Goal: Obtain resource: Obtain resource

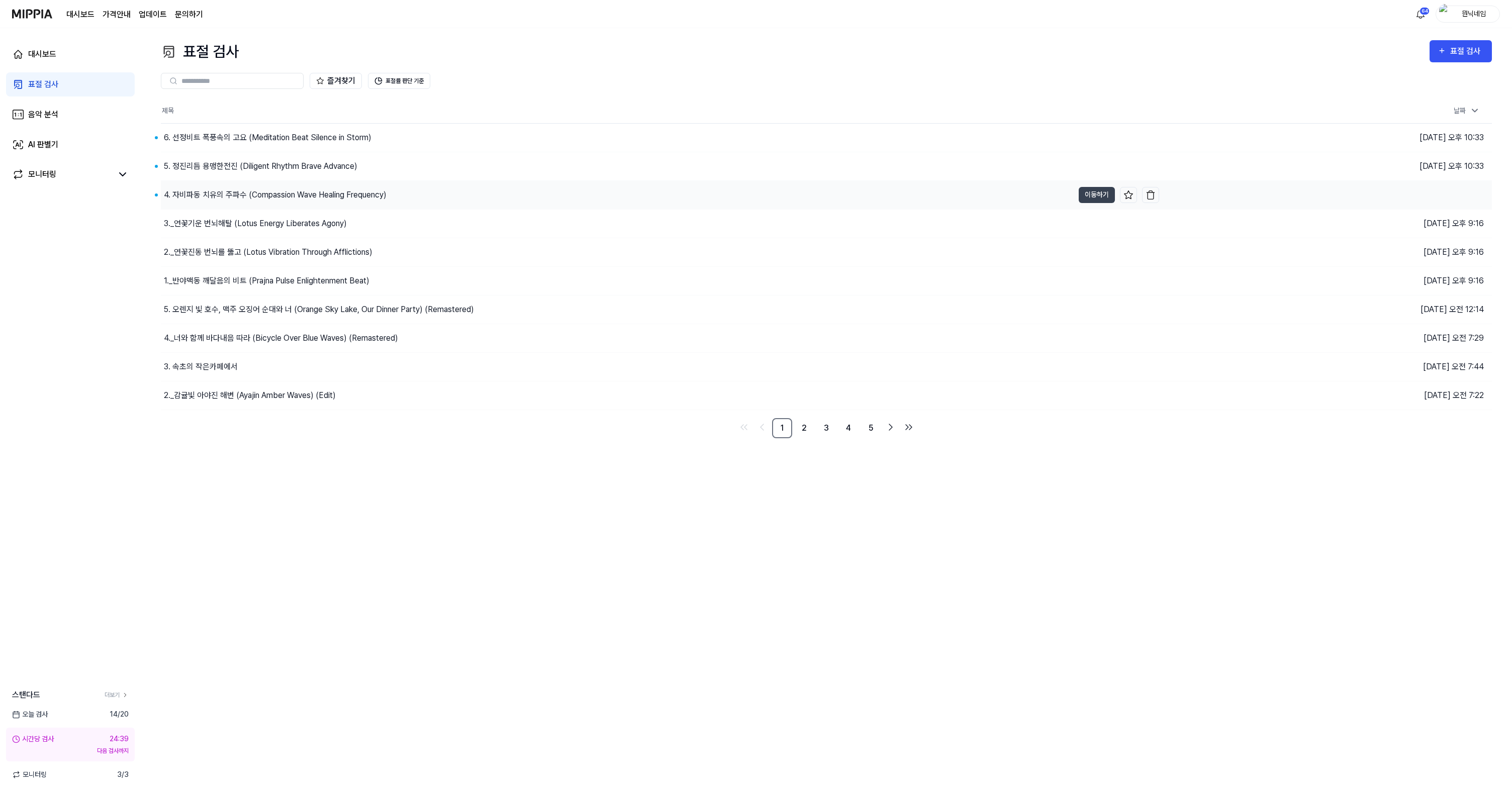
click at [277, 198] on div "4. 자비파동 치유의 주파수 (Compassion Wave Healing Frequency)" at bounding box center [275, 195] width 223 height 12
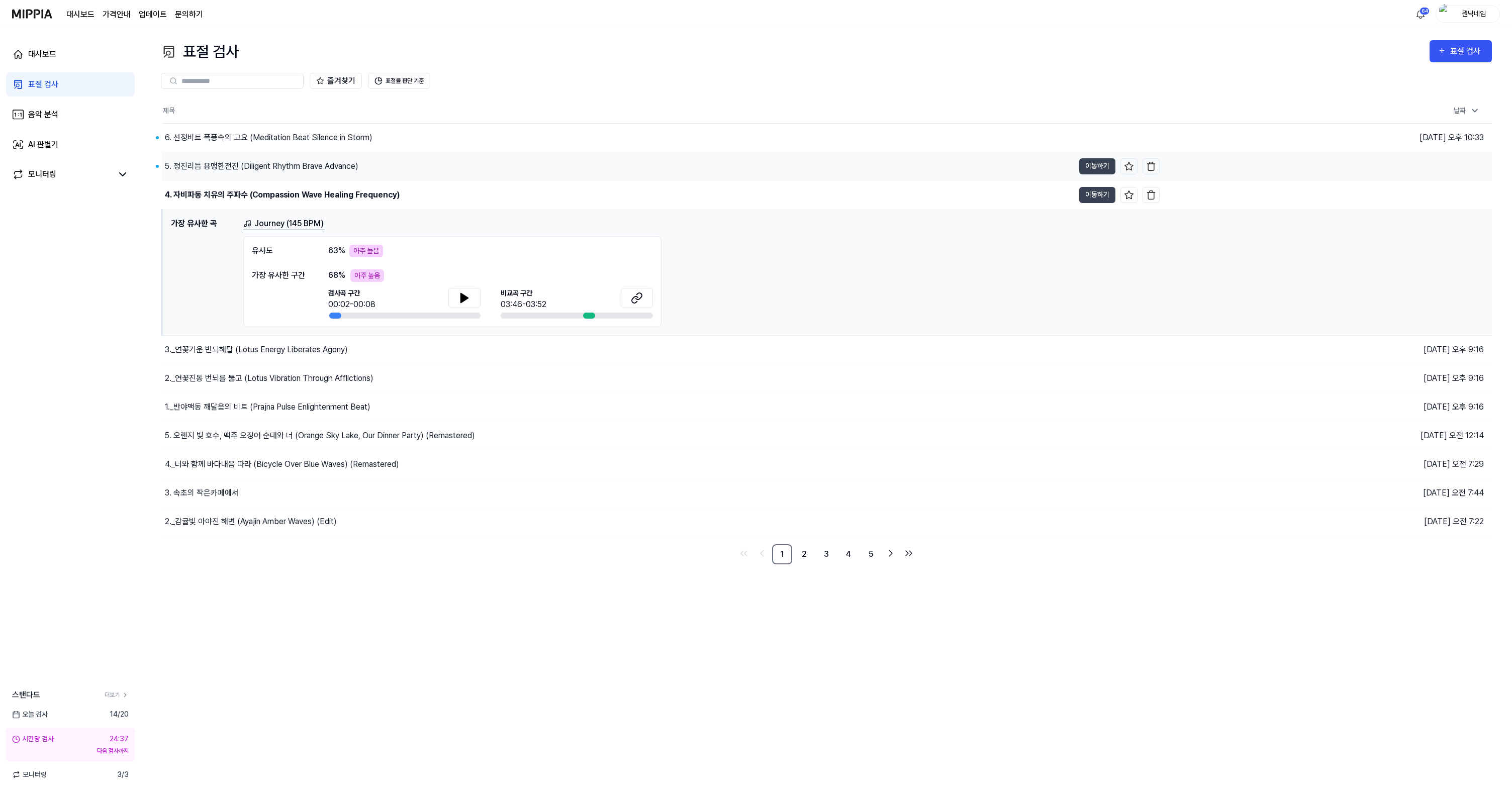
click at [274, 170] on div "5. 정진리듬 용맹한전진 (Diligent Rhythm Brave Advance)" at bounding box center [262, 166] width 194 height 12
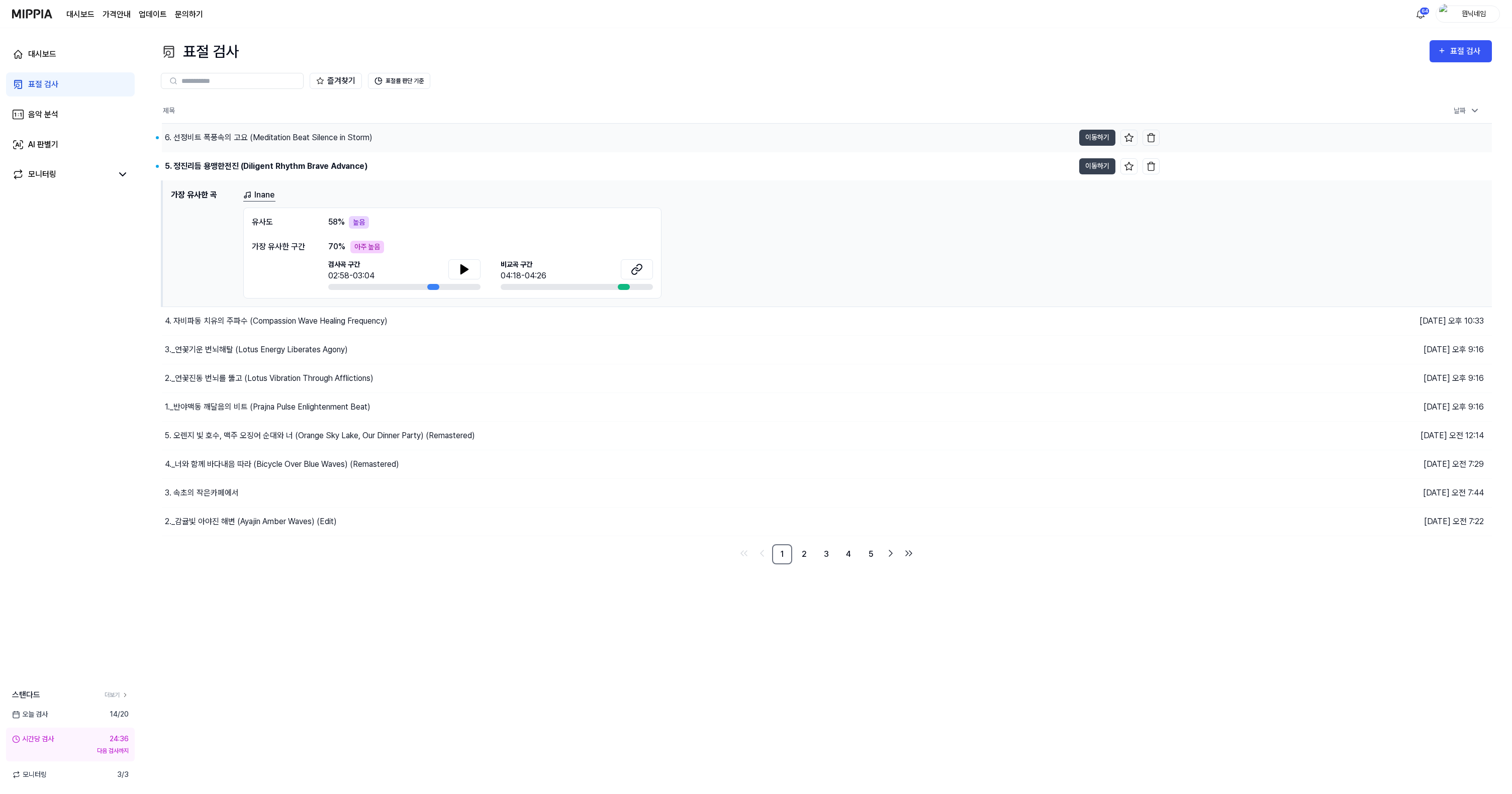
click at [275, 137] on div "6. 선정비트 폭풍속의 고요 (Meditation Beat Silence in Storm)" at bounding box center [269, 138] width 208 height 12
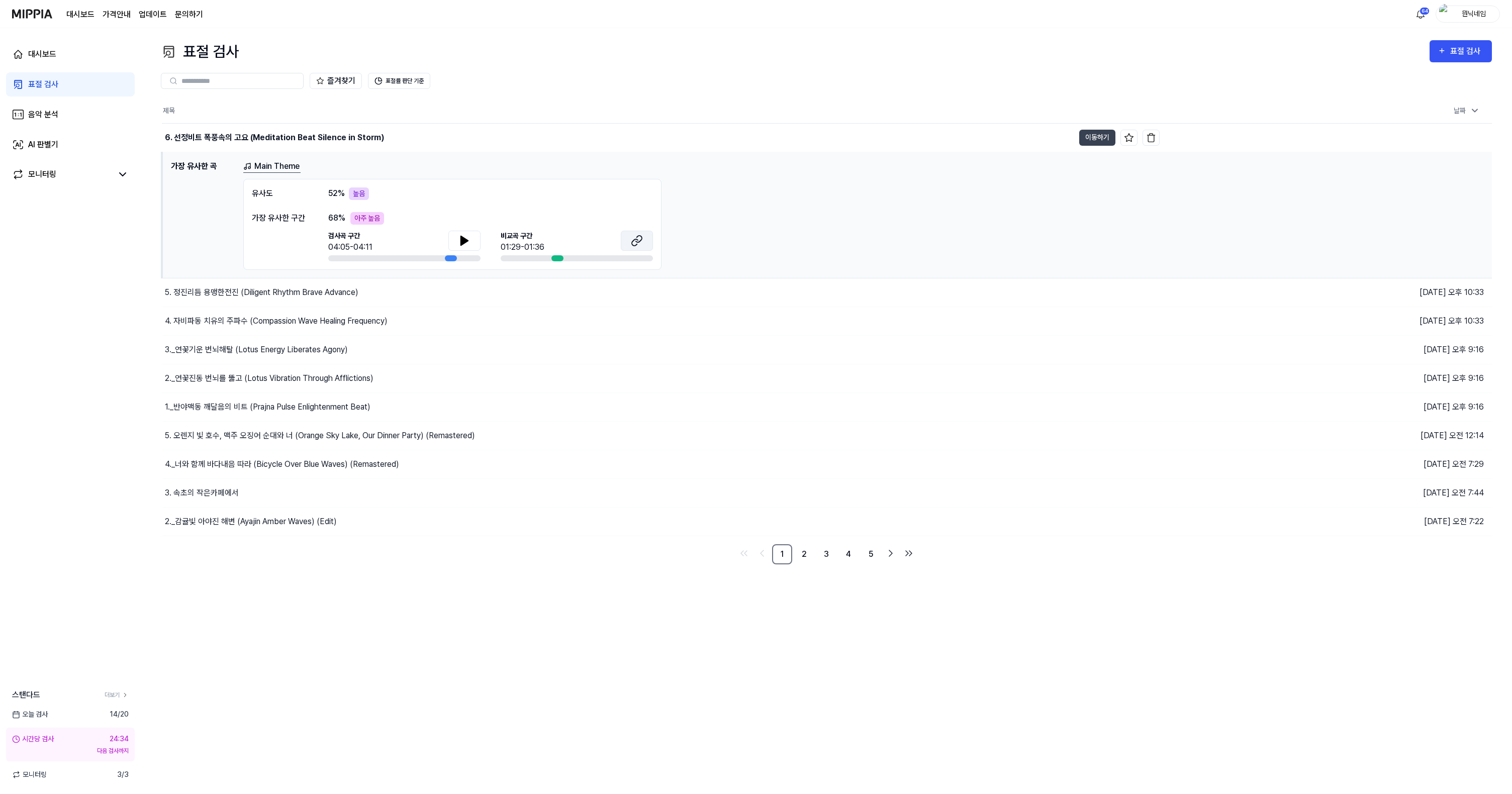
click at [643, 243] on icon at bounding box center [637, 241] width 12 height 12
click at [302, 289] on div "5. 정진리듬 용맹한전진 (Diligent Rhythm Brave Advance)" at bounding box center [262, 292] width 194 height 12
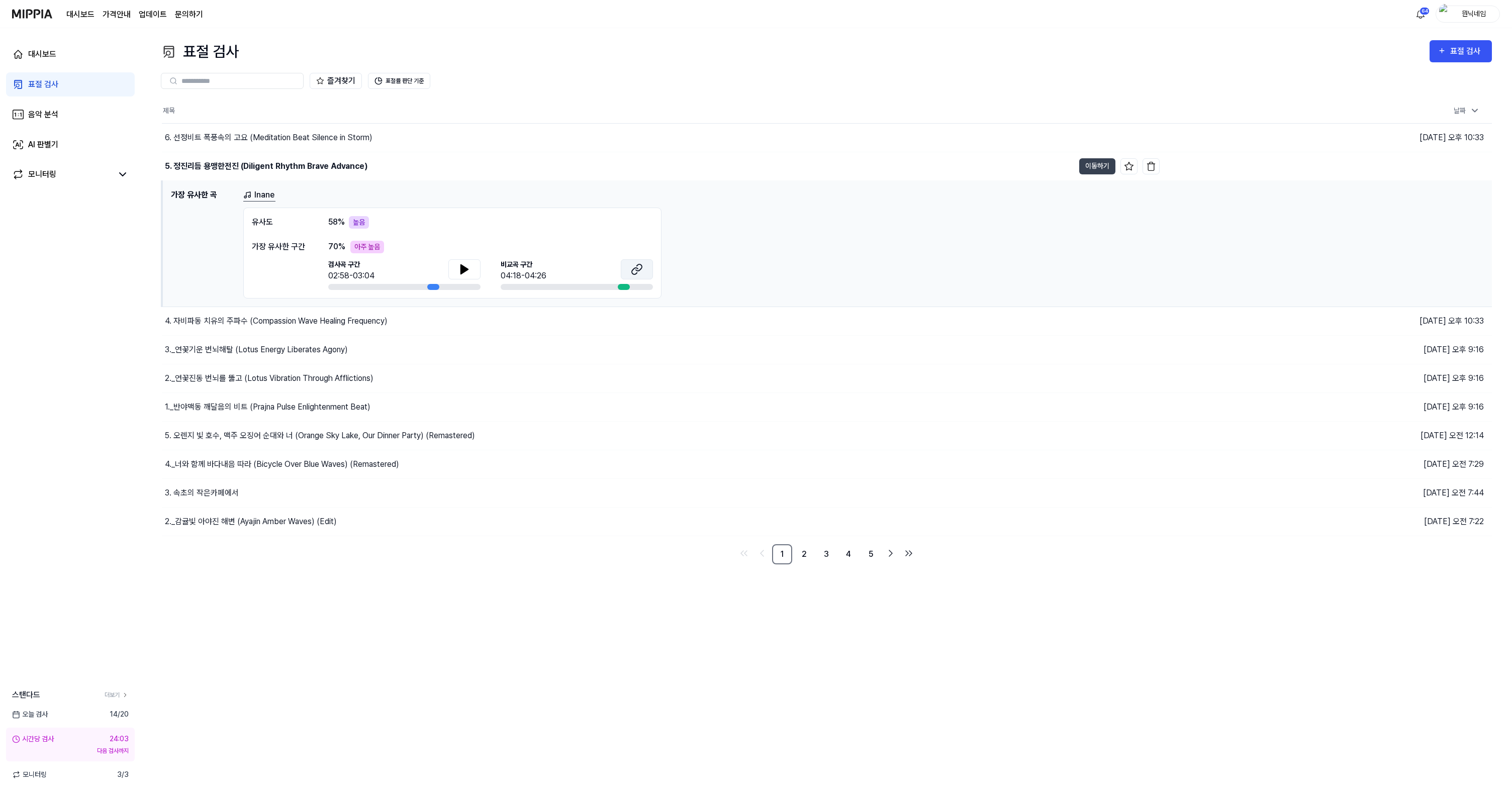
click at [635, 271] on icon at bounding box center [637, 269] width 12 height 12
click at [467, 268] on icon at bounding box center [464, 269] width 7 height 9
click at [644, 266] on button at bounding box center [637, 269] width 33 height 20
click at [275, 146] on div "6. 선정비트 폭풍속의 고요 (Meditation Beat Silence in Storm)" at bounding box center [618, 137] width 912 height 28
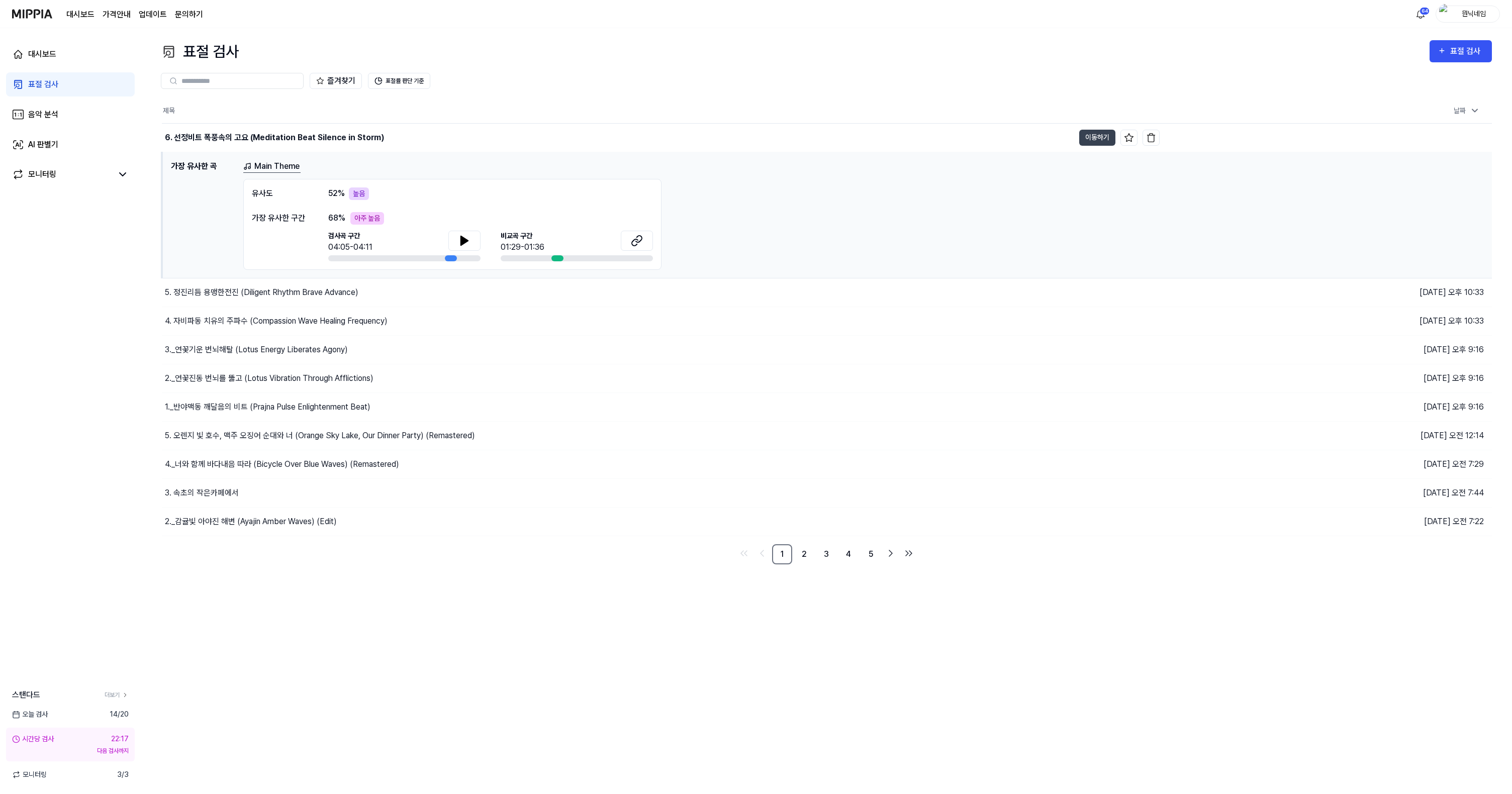
click at [278, 165] on link "Main Theme" at bounding box center [271, 166] width 57 height 12
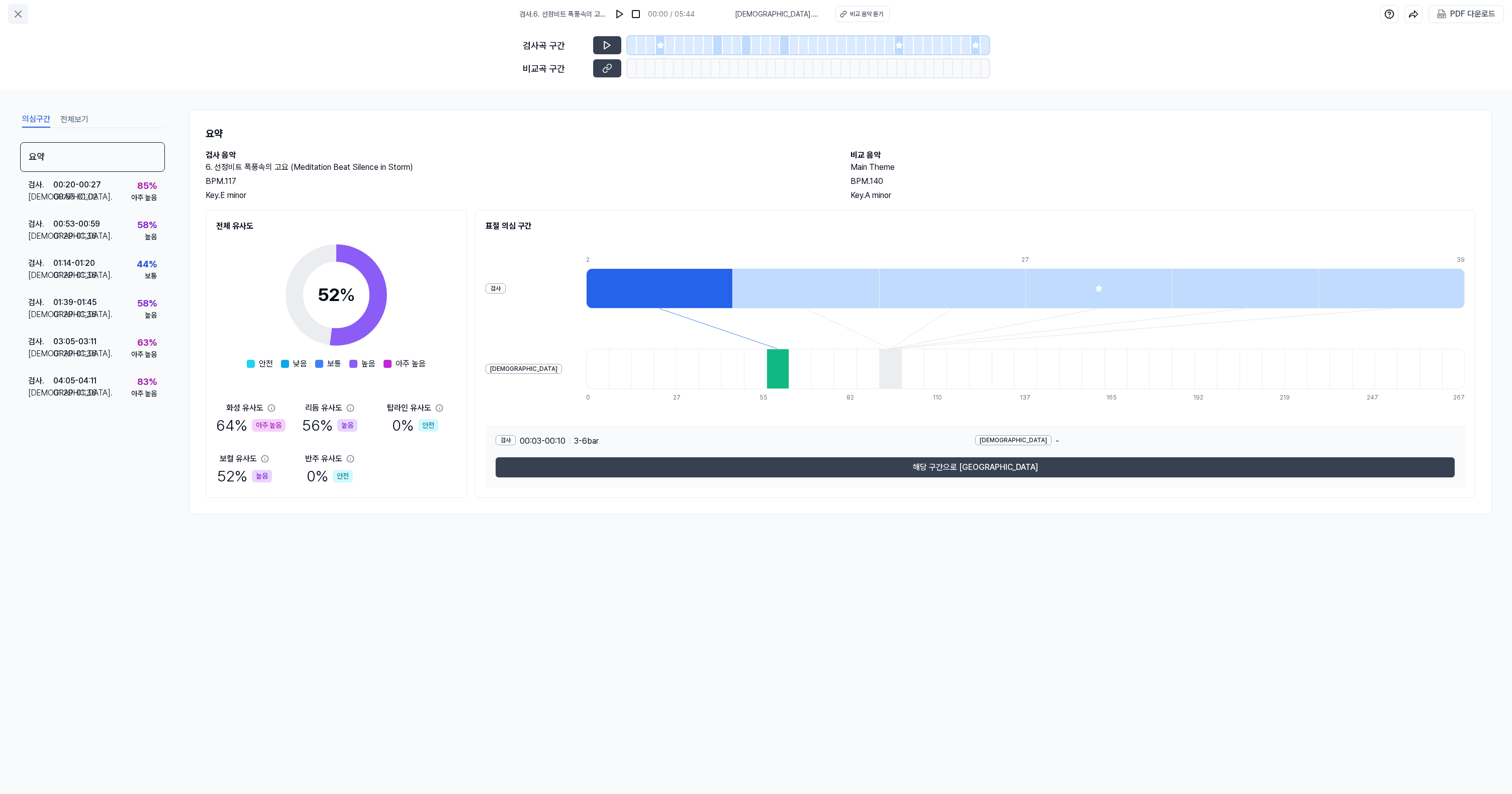
click at [13, 17] on icon at bounding box center [18, 14] width 12 height 12
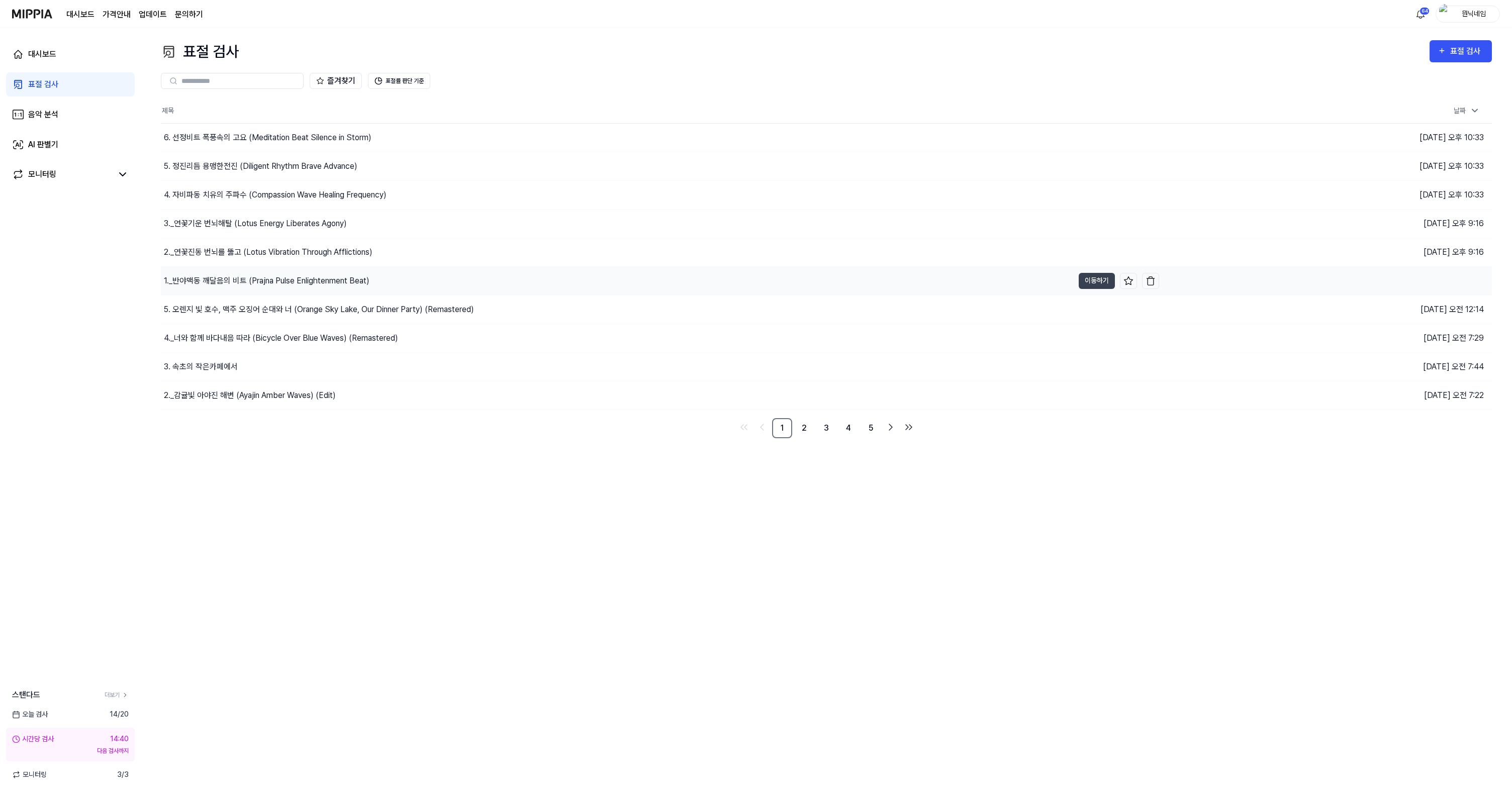
click at [296, 284] on div "1._반야맥동 깨달음의 비트 (Prajna Pulse Enlightenment Beat)" at bounding box center [266, 281] width 205 height 12
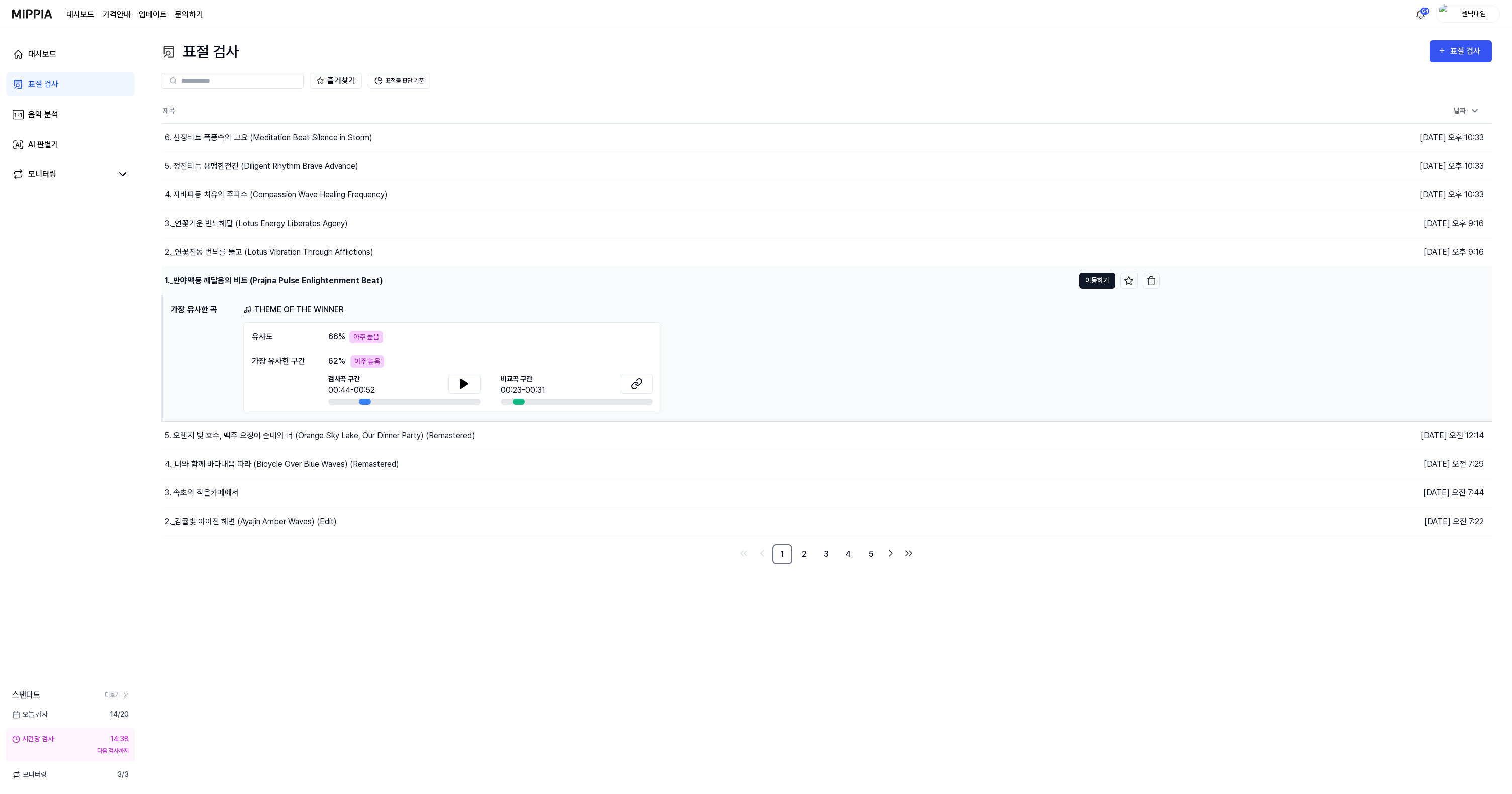
click at [1101, 277] on button "이동하기" at bounding box center [1097, 281] width 36 height 16
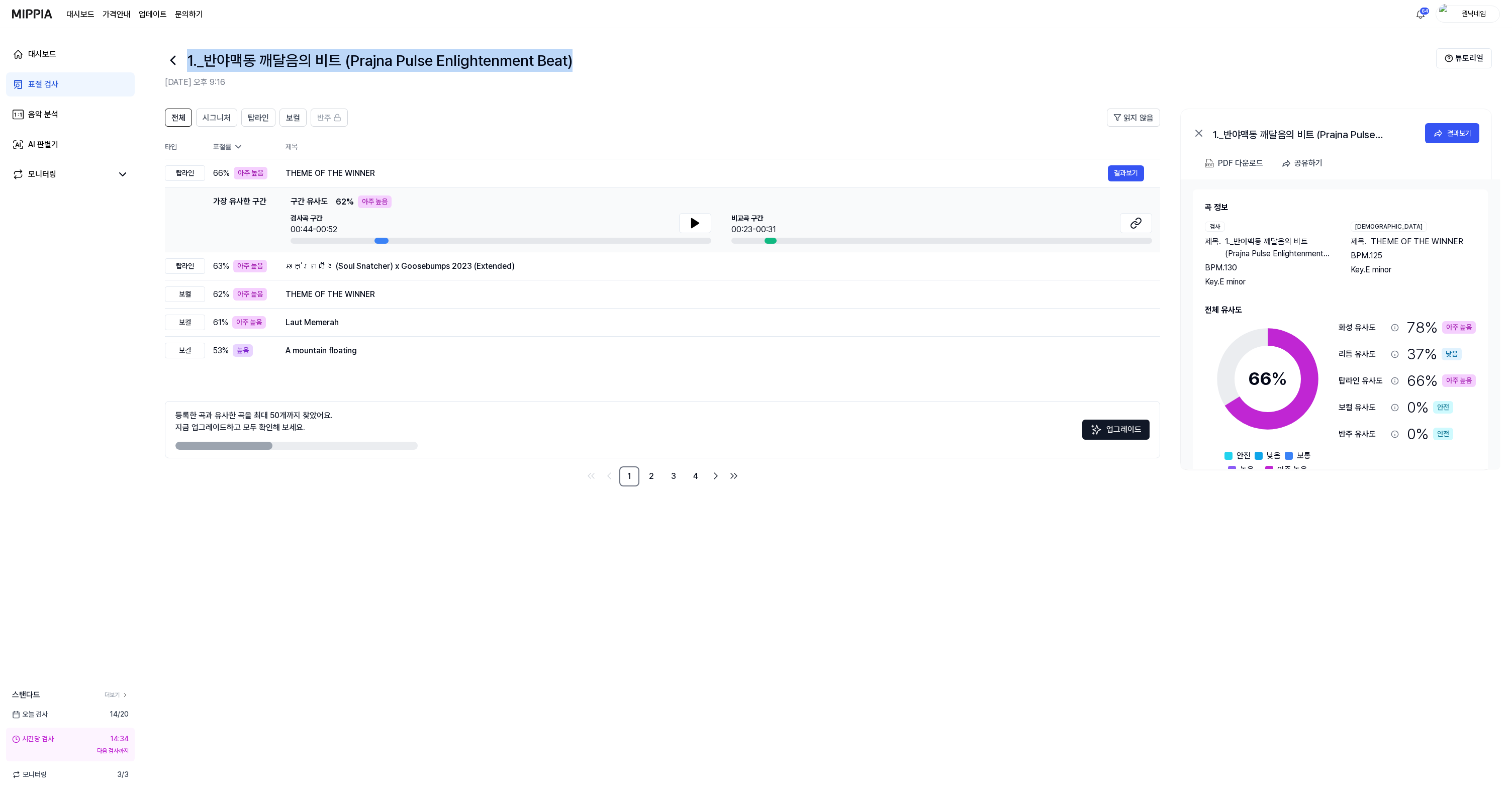
drag, startPoint x: 188, startPoint y: 57, endPoint x: 629, endPoint y: 66, distance: 441.1
click at [629, 66] on div "1._반야맥동 깨달음의 비트 (Prajna Pulse Enlightenment Beat)" at bounding box center [800, 60] width 1272 height 24
copy h1 "1._반야맥동 깨달음의 비트 (Prajna Pulse Enlightenment Beat)"
click at [1125, 181] on td "THEME OF THE WINNER 결과보기" at bounding box center [715, 173] width 891 height 28
click at [1125, 178] on button "결과보기" at bounding box center [1125, 173] width 36 height 16
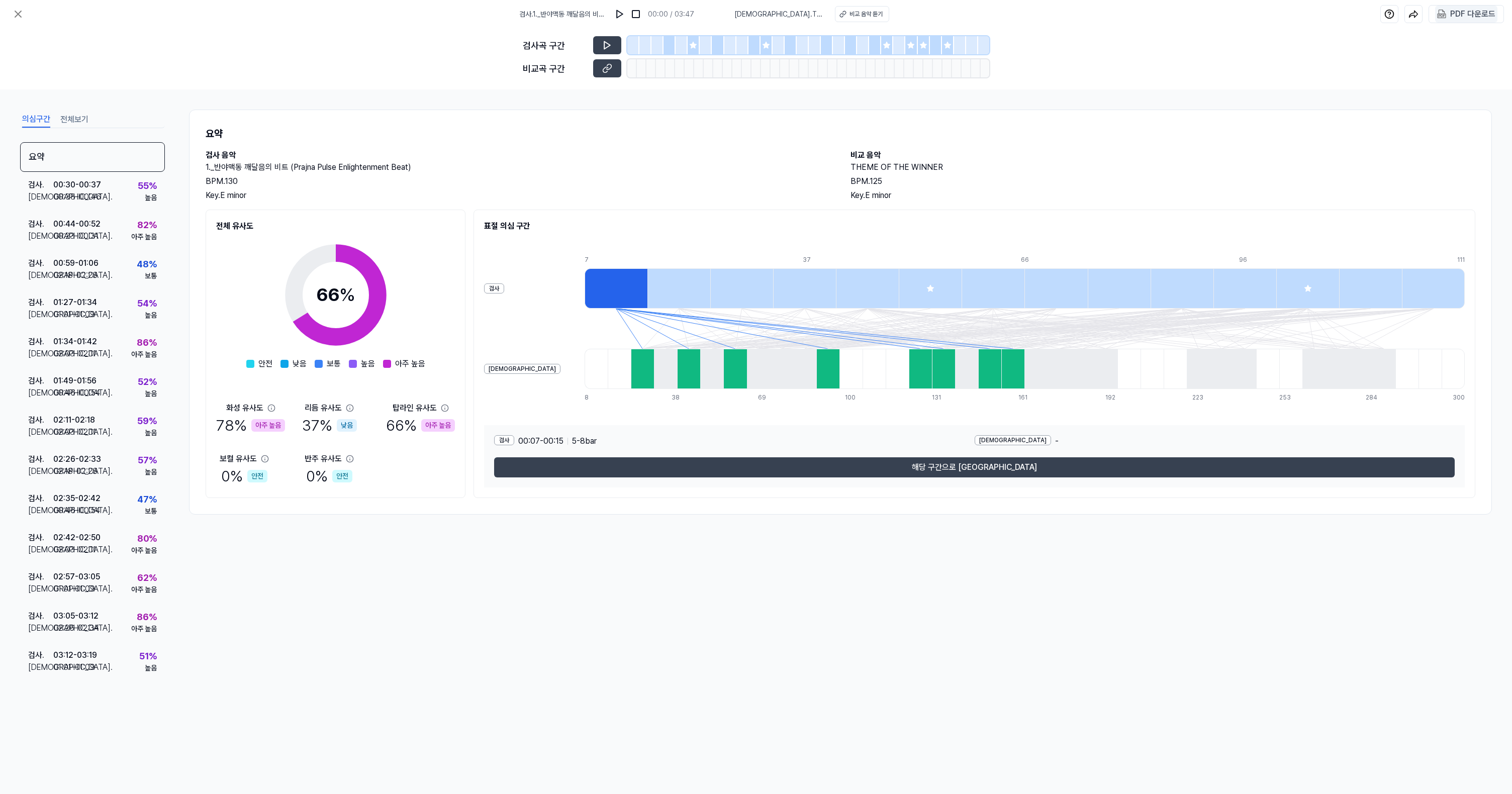
click at [1460, 12] on div "PDF 다운로드" at bounding box center [1472, 14] width 45 height 13
click at [15, 15] on icon at bounding box center [18, 14] width 12 height 12
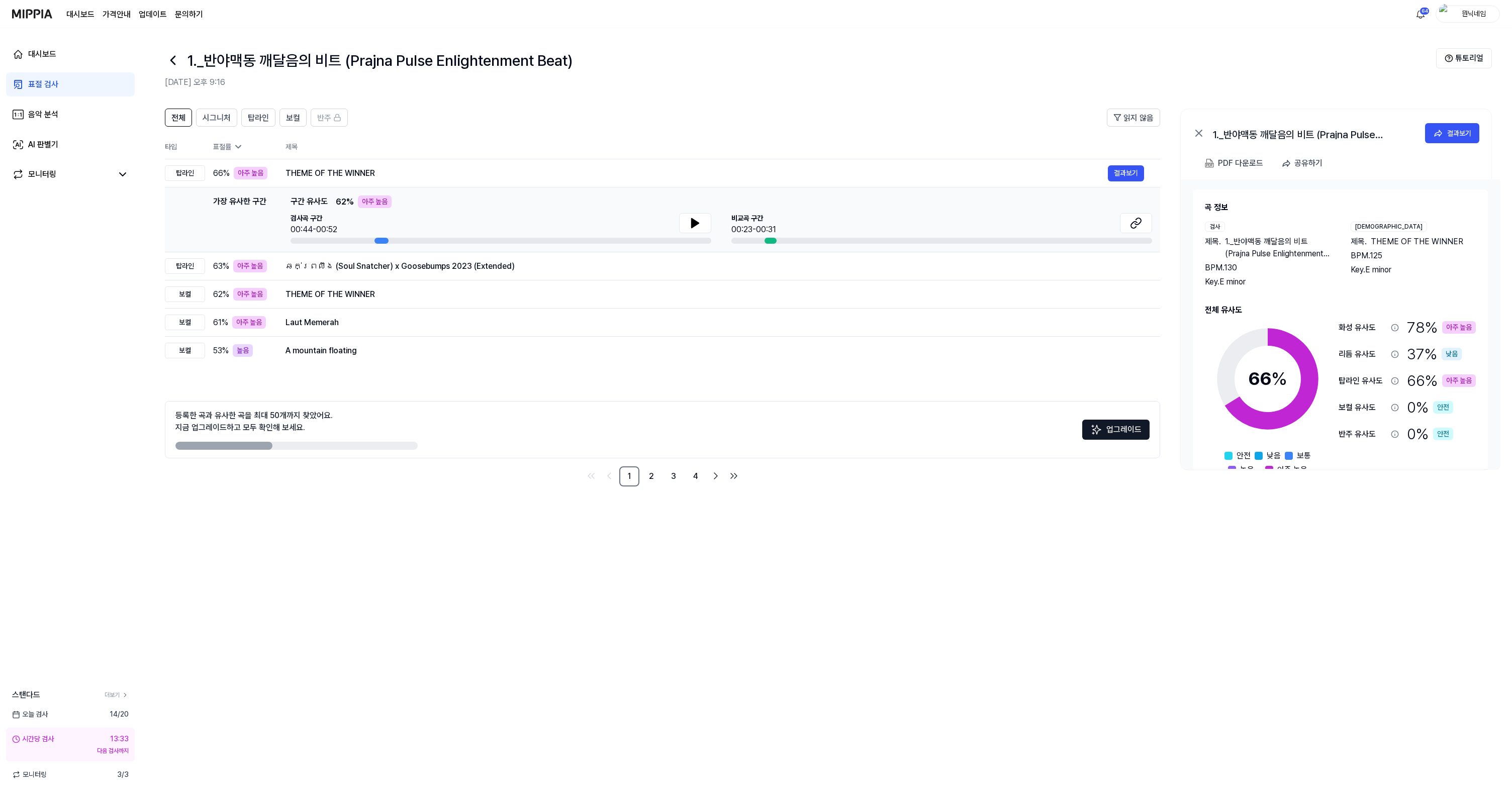
click at [167, 57] on icon at bounding box center [173, 60] width 16 height 16
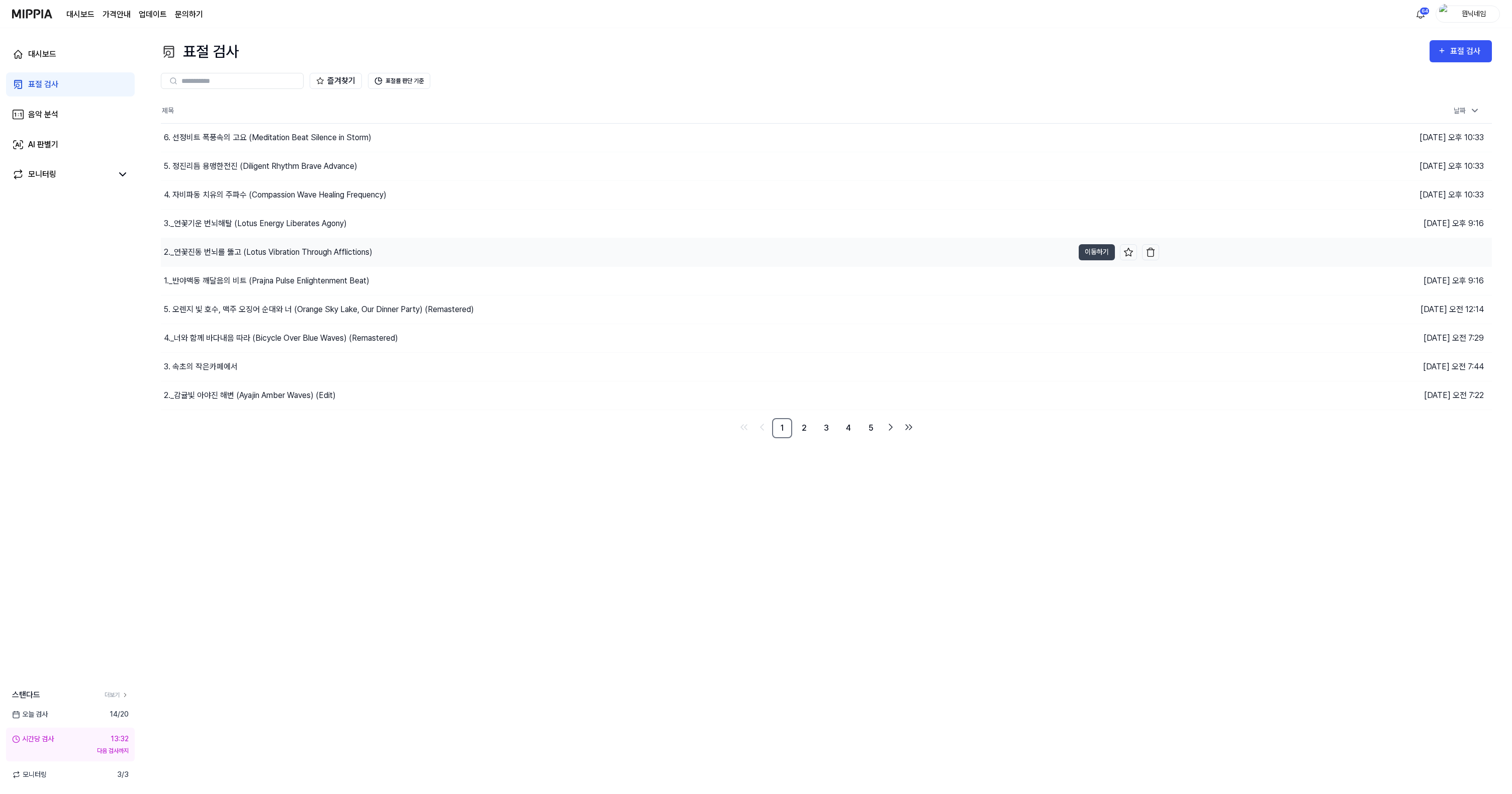
click at [222, 253] on div "2._연꽃진동 번뇌를 뚫고 (Lotus Vibration Through Afflictions)" at bounding box center [268, 253] width 209 height 12
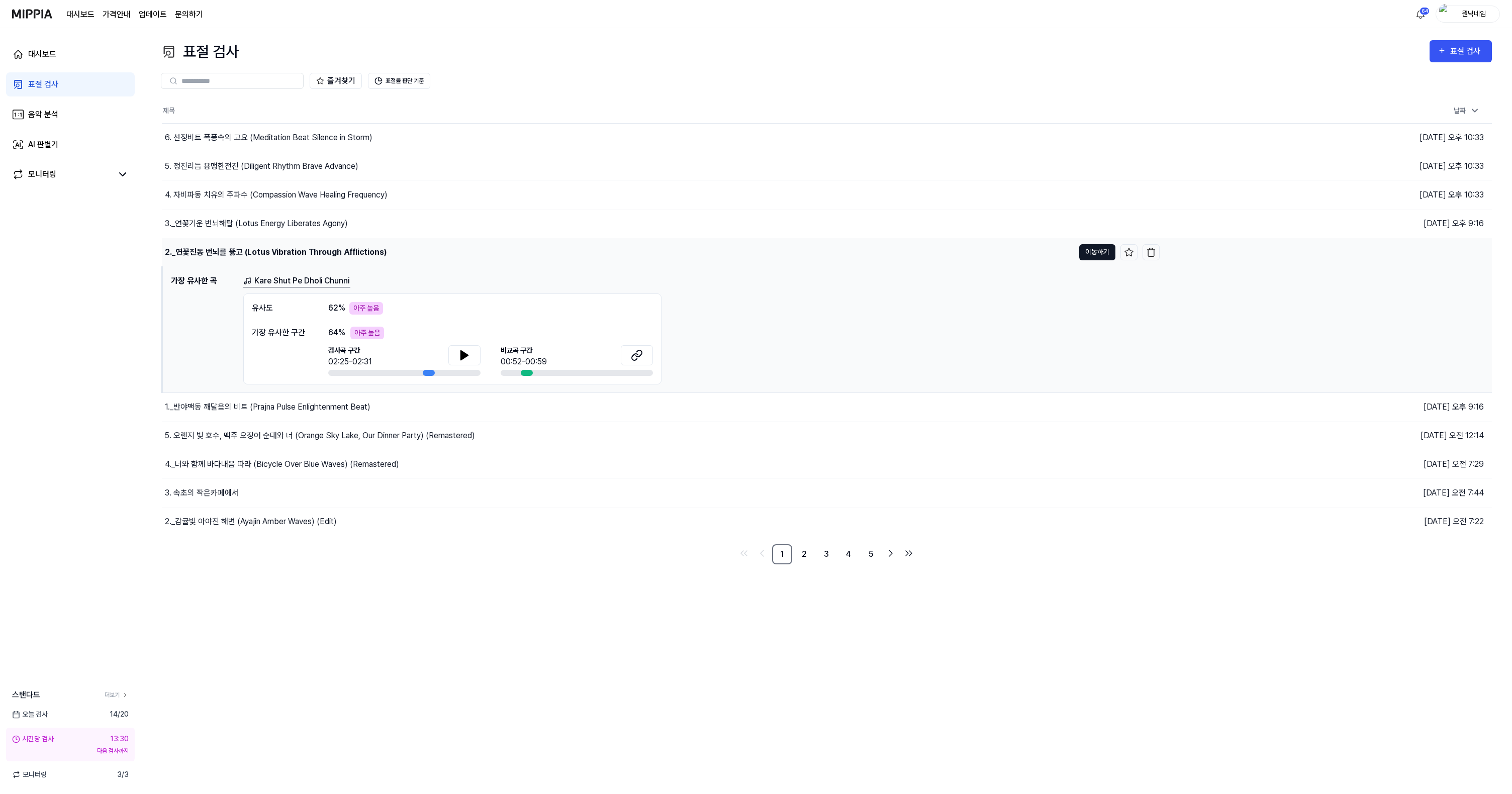
click at [1095, 254] on button "이동하기" at bounding box center [1097, 252] width 36 height 16
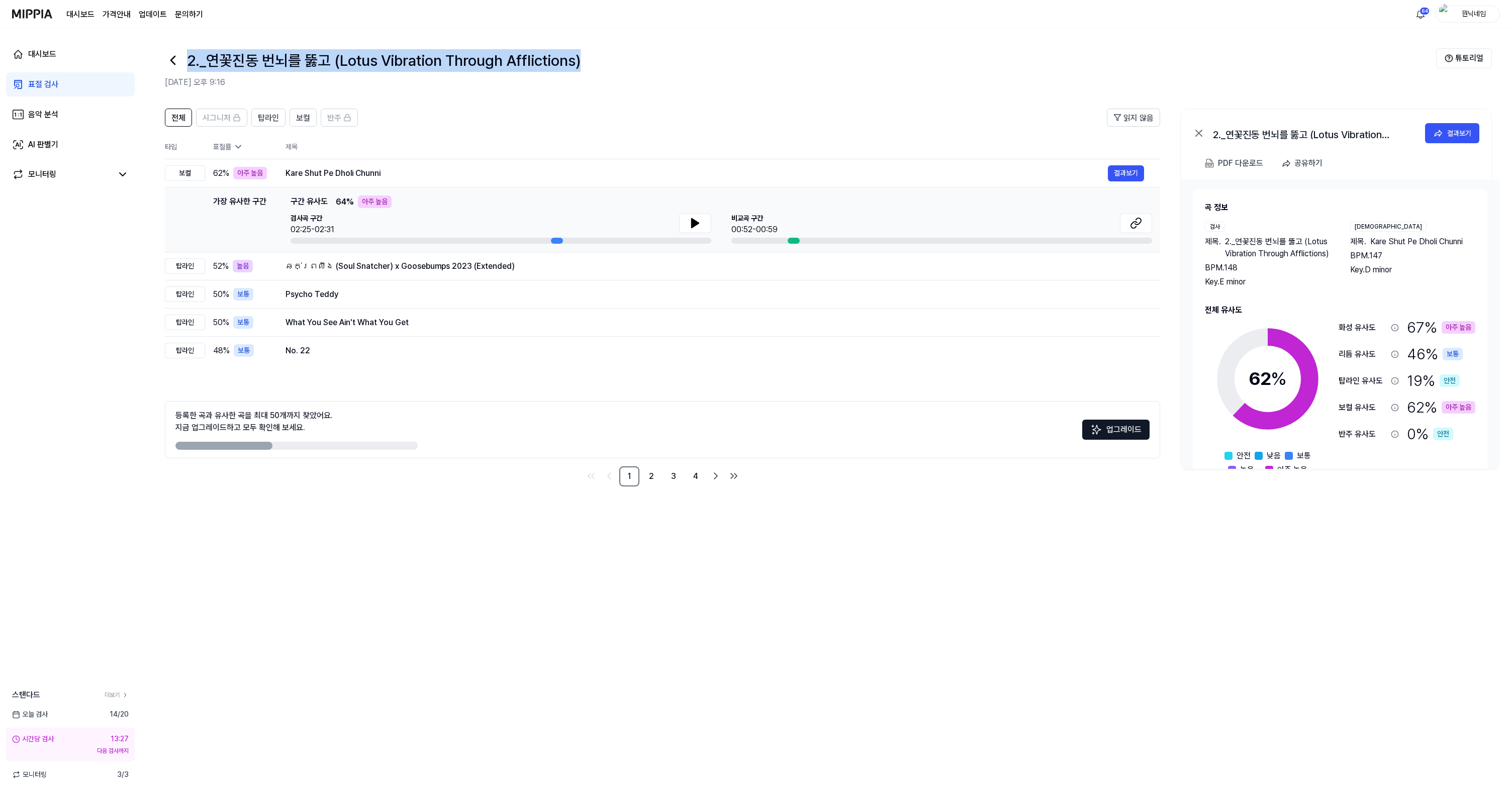
drag, startPoint x: 189, startPoint y: 62, endPoint x: 603, endPoint y: 62, distance: 414.0
click at [603, 62] on div "2._연꽃진동 번뇌를 뚫고 (Lotus Vibration Through Afflictions)" at bounding box center [800, 60] width 1272 height 24
copy h1 "2._연꽃진동 번뇌를 뚫고 (Lotus Vibration Through Afflictions)"
click at [1118, 178] on button "결과보기" at bounding box center [1125, 173] width 36 height 16
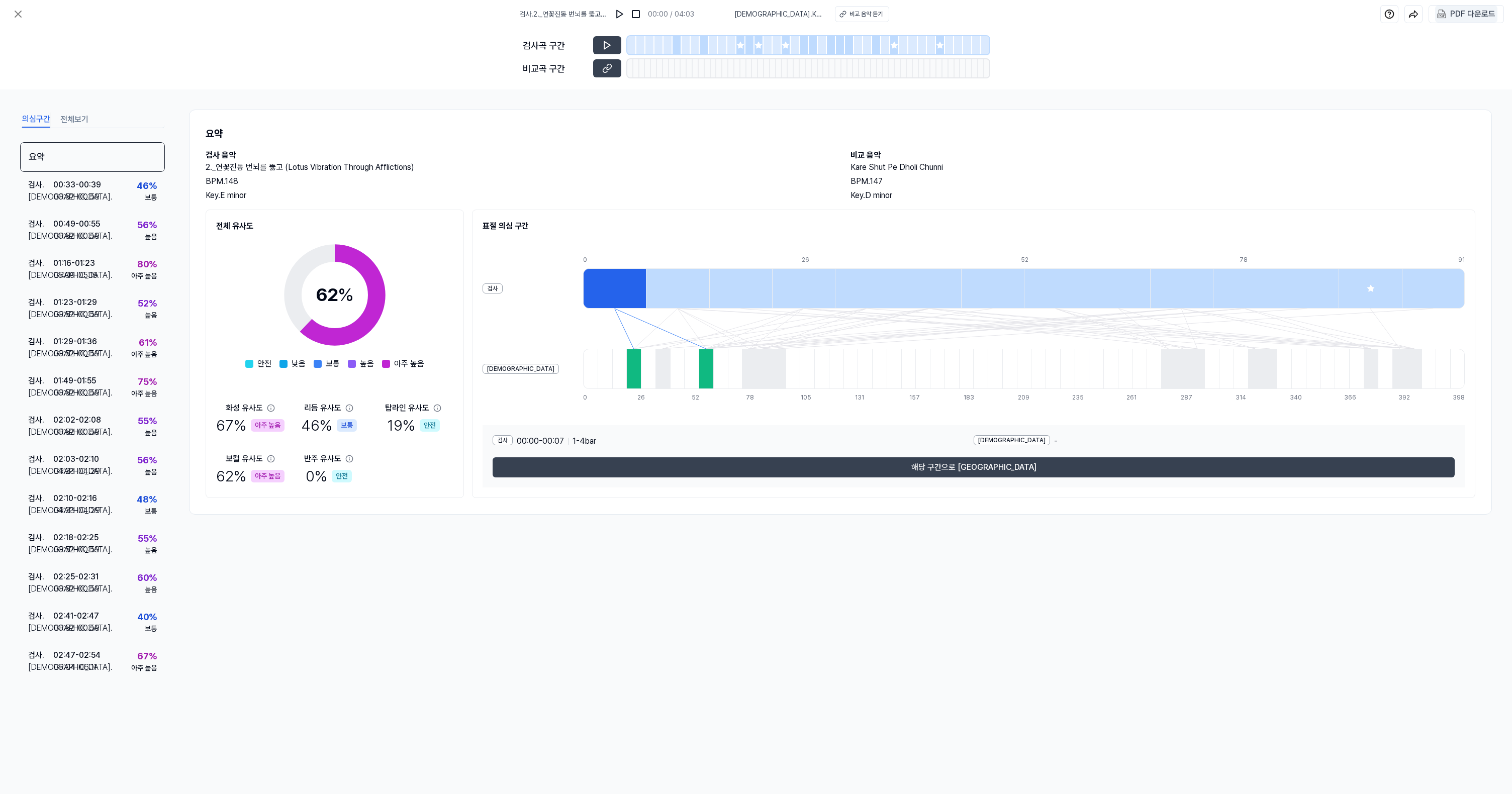
click at [1457, 18] on div "PDF 다운로드" at bounding box center [1472, 14] width 45 height 13
click at [23, 15] on icon at bounding box center [18, 14] width 12 height 12
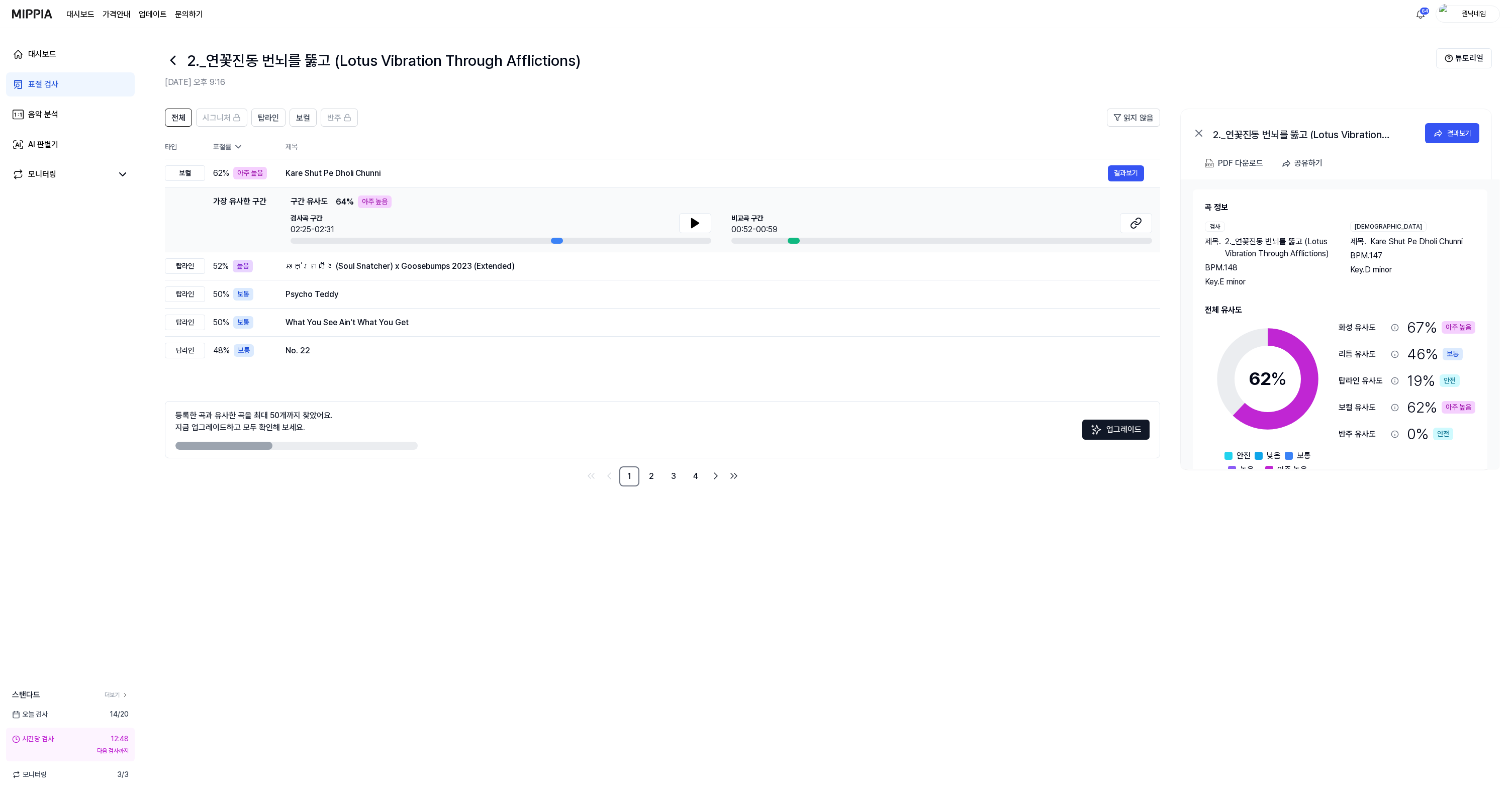
click at [169, 59] on icon at bounding box center [173, 60] width 16 height 16
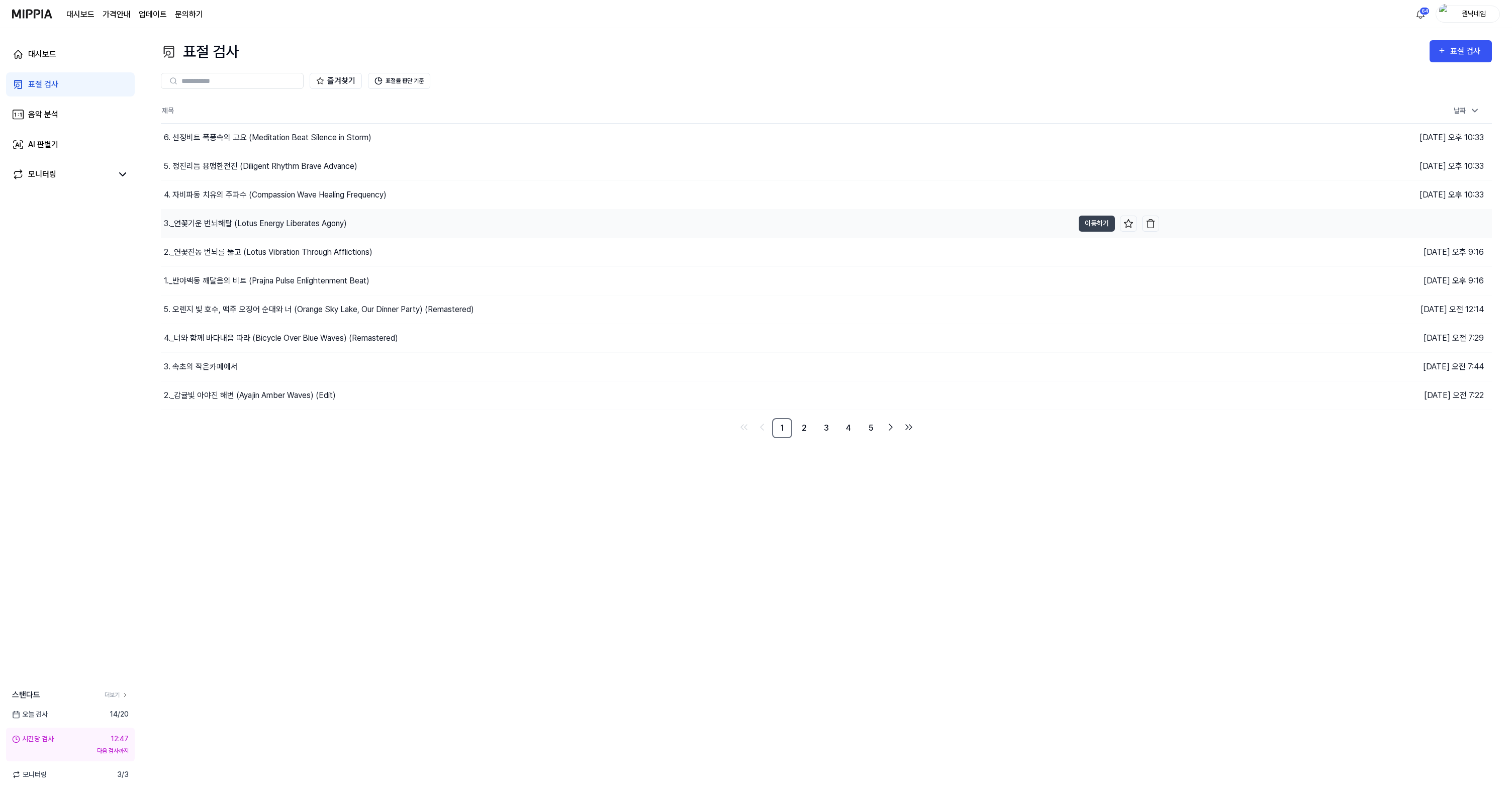
click at [225, 221] on div "3._연꽃기운 번뇌해탈 (Lotus Energy Liberates Agony)" at bounding box center [255, 224] width 183 height 12
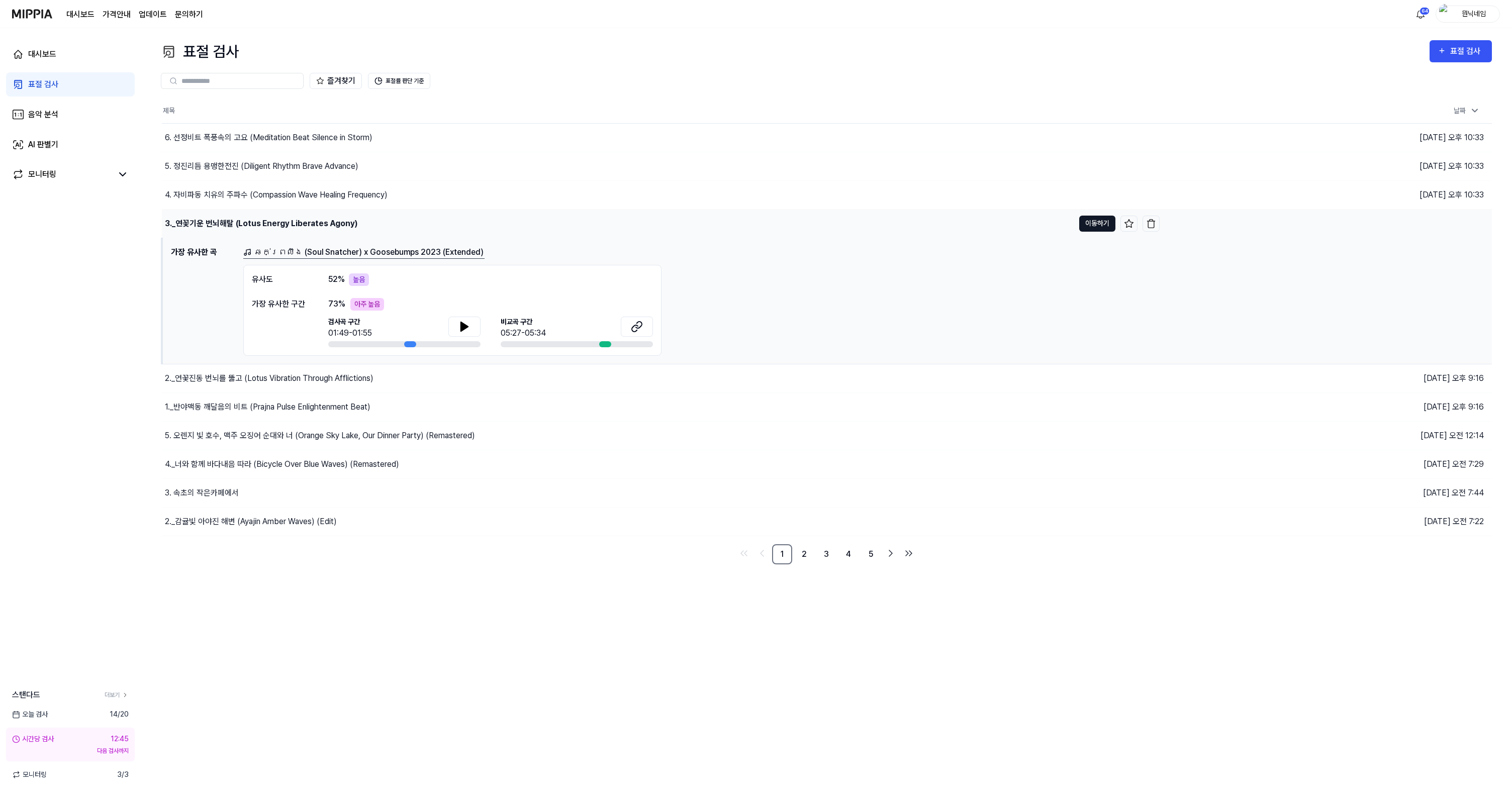
click at [1095, 227] on button "이동하기" at bounding box center [1097, 224] width 36 height 16
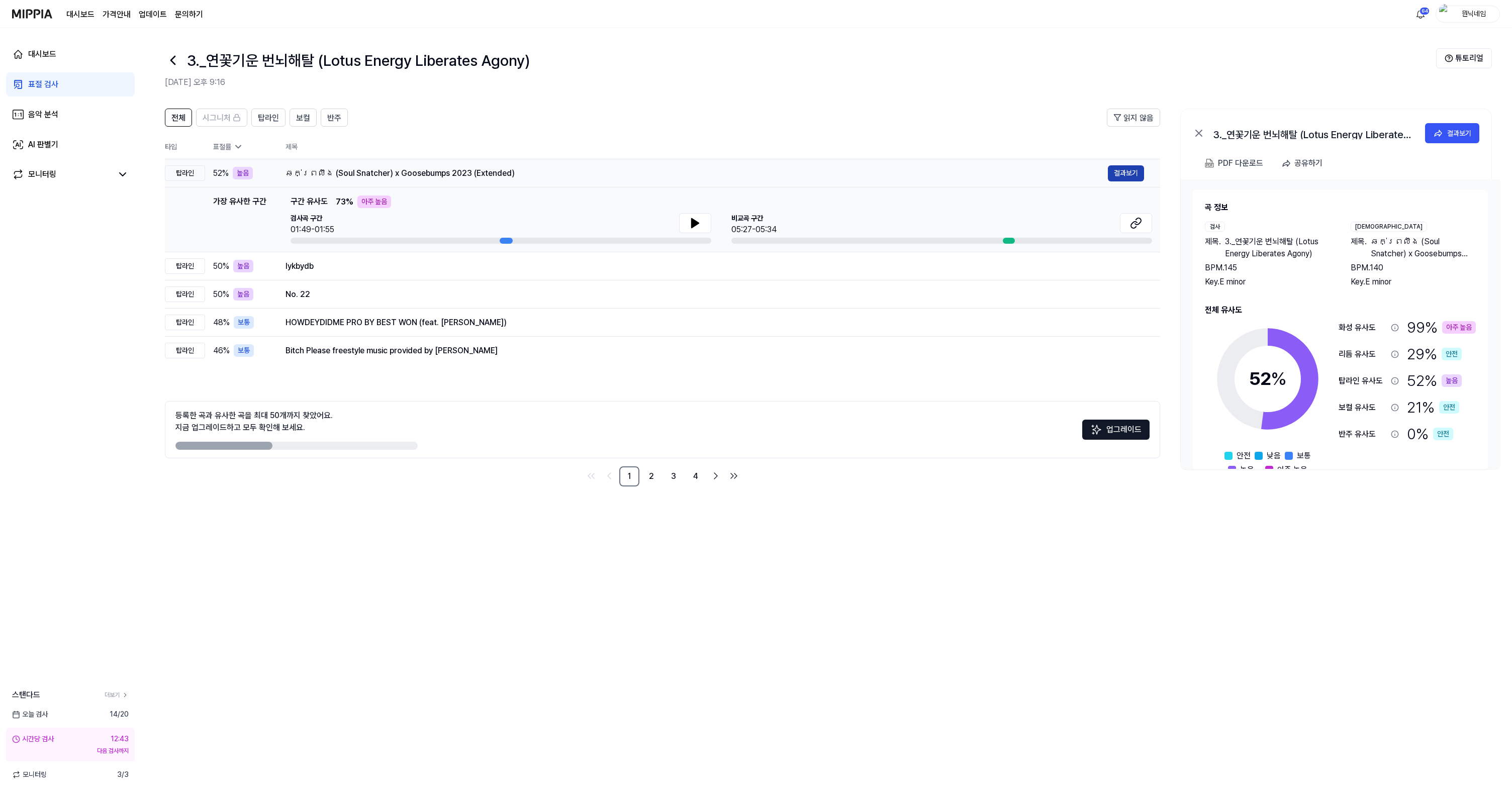
click at [1127, 176] on button "결과보기" at bounding box center [1125, 173] width 36 height 16
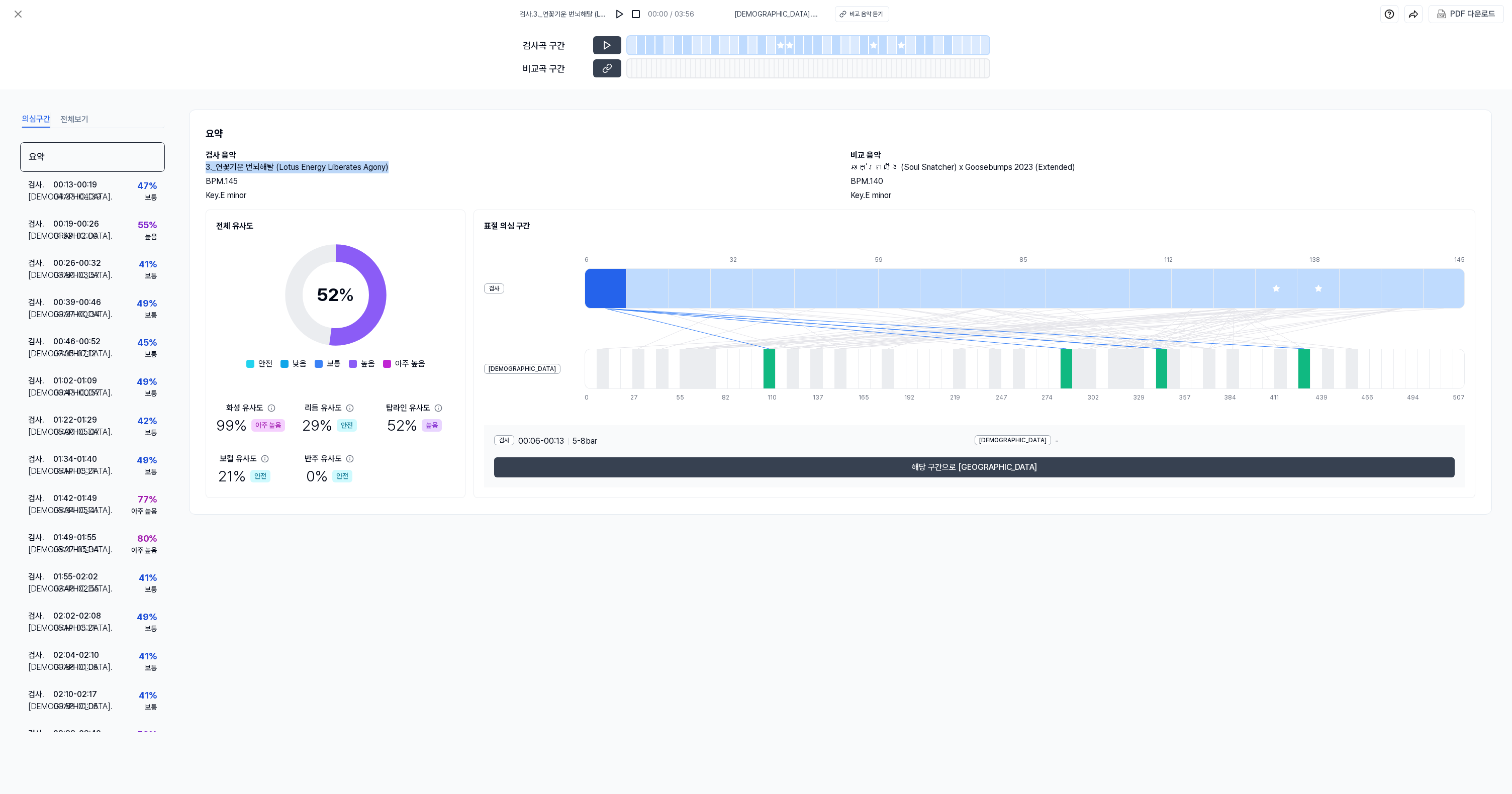
drag, startPoint x: 208, startPoint y: 169, endPoint x: 388, endPoint y: 171, distance: 180.0
click at [388, 171] on h2 "3._연꽃기운 번뇌해탈 (Lotus Energy Liberates Agony)" at bounding box center [518, 167] width 625 height 12
copy h2 "3._연꽃기운 번뇌해탈 (Lotus Energy Liberates Agony)"
click at [1463, 18] on div "PDF 다운로드" at bounding box center [1472, 14] width 45 height 13
click at [22, 14] on icon at bounding box center [18, 14] width 12 height 12
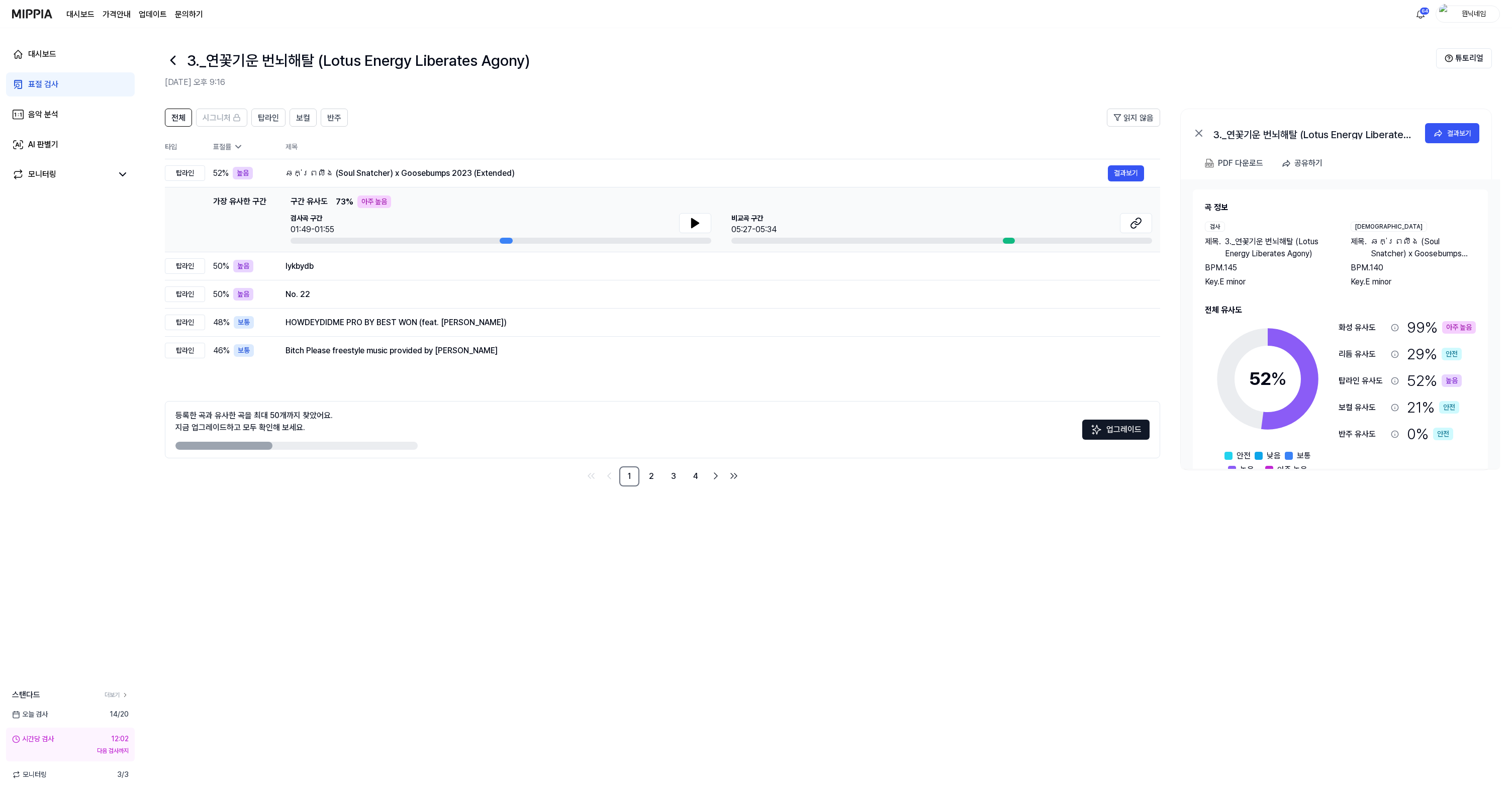
click at [173, 63] on icon at bounding box center [173, 60] width 4 height 8
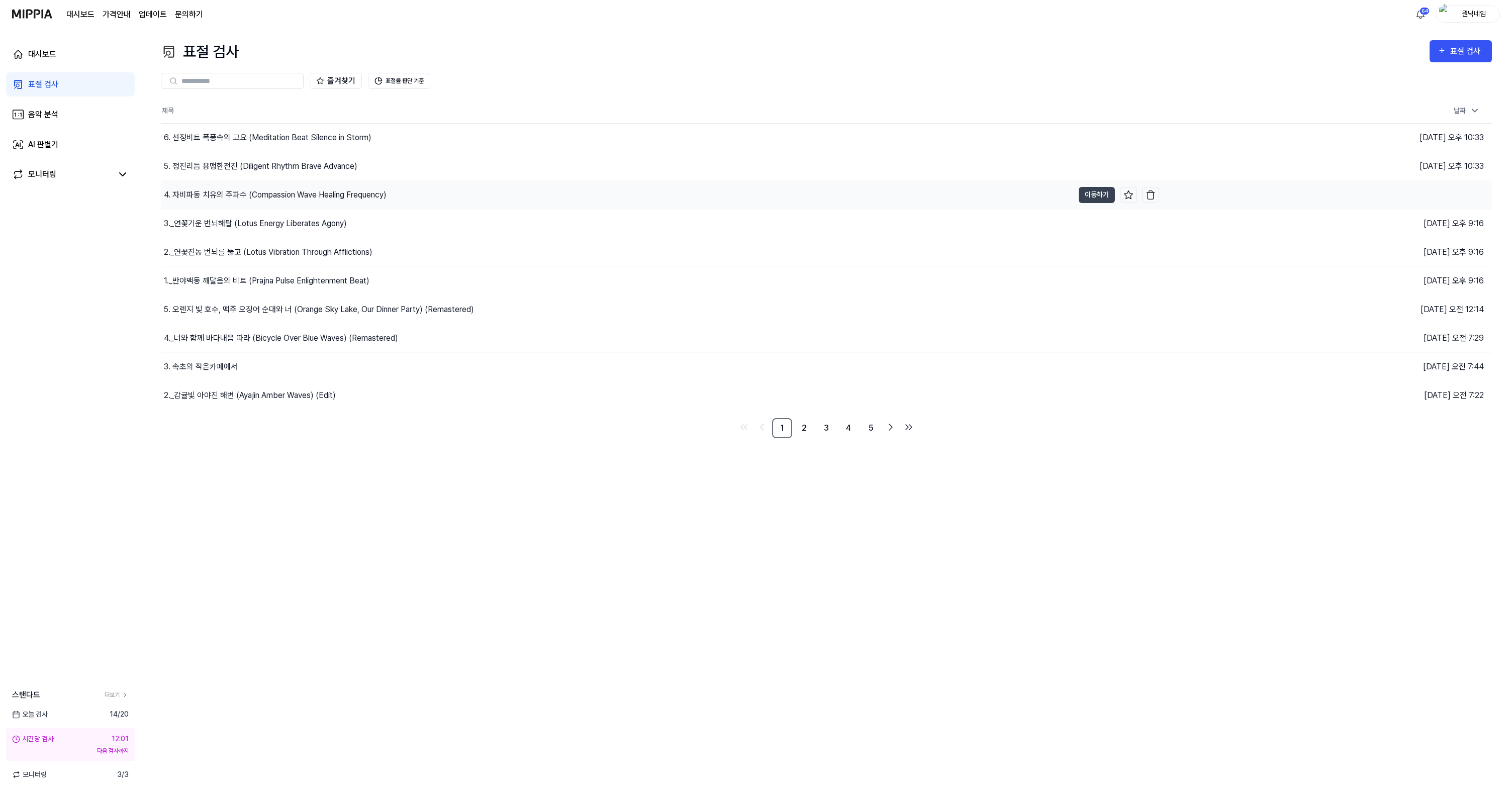
click at [240, 191] on div "4. 자비파동 치유의 주파수 (Compassion Wave Healing Frequency)" at bounding box center [275, 195] width 223 height 12
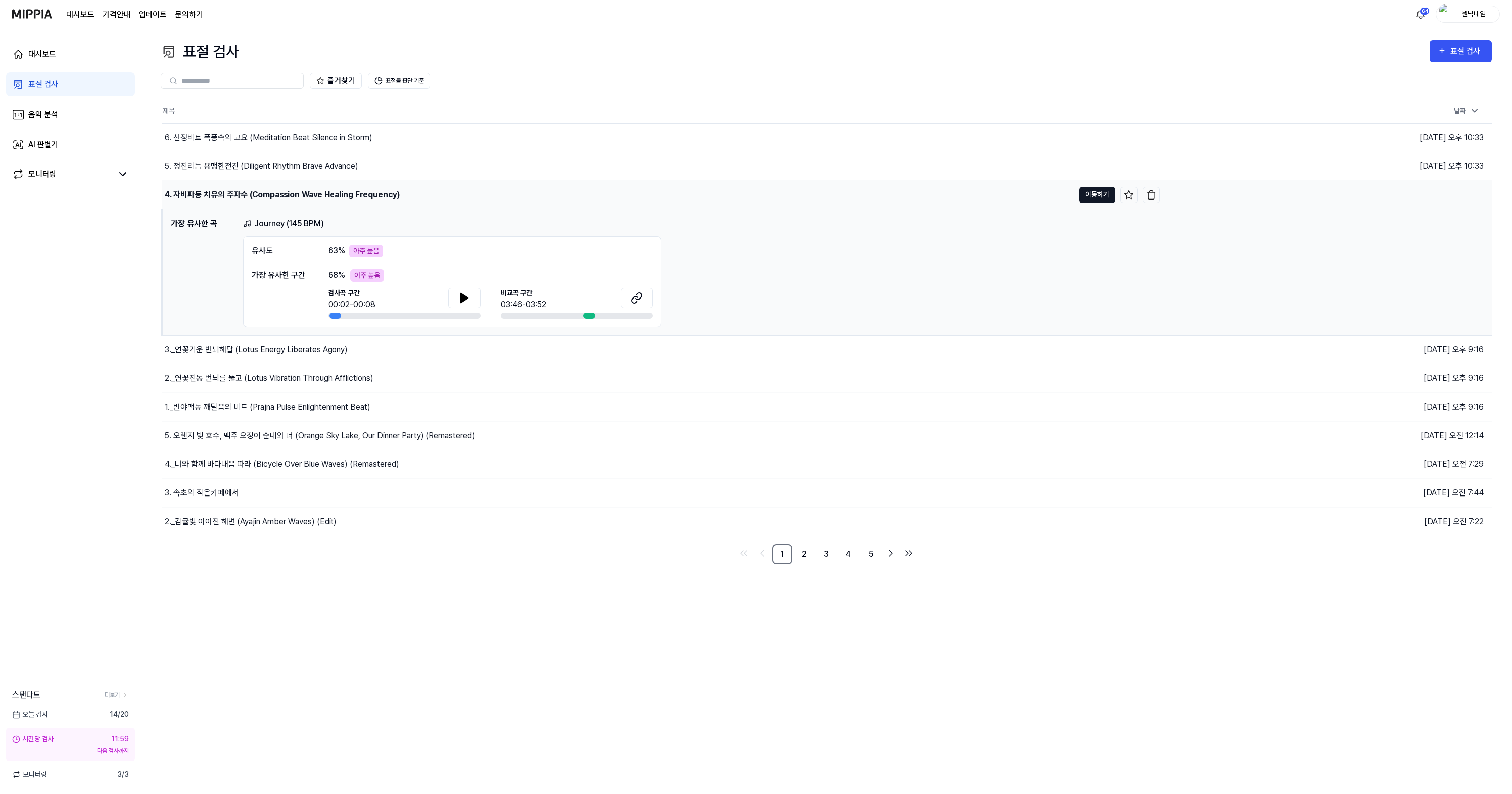
click at [1099, 194] on button "이동하기" at bounding box center [1097, 195] width 36 height 16
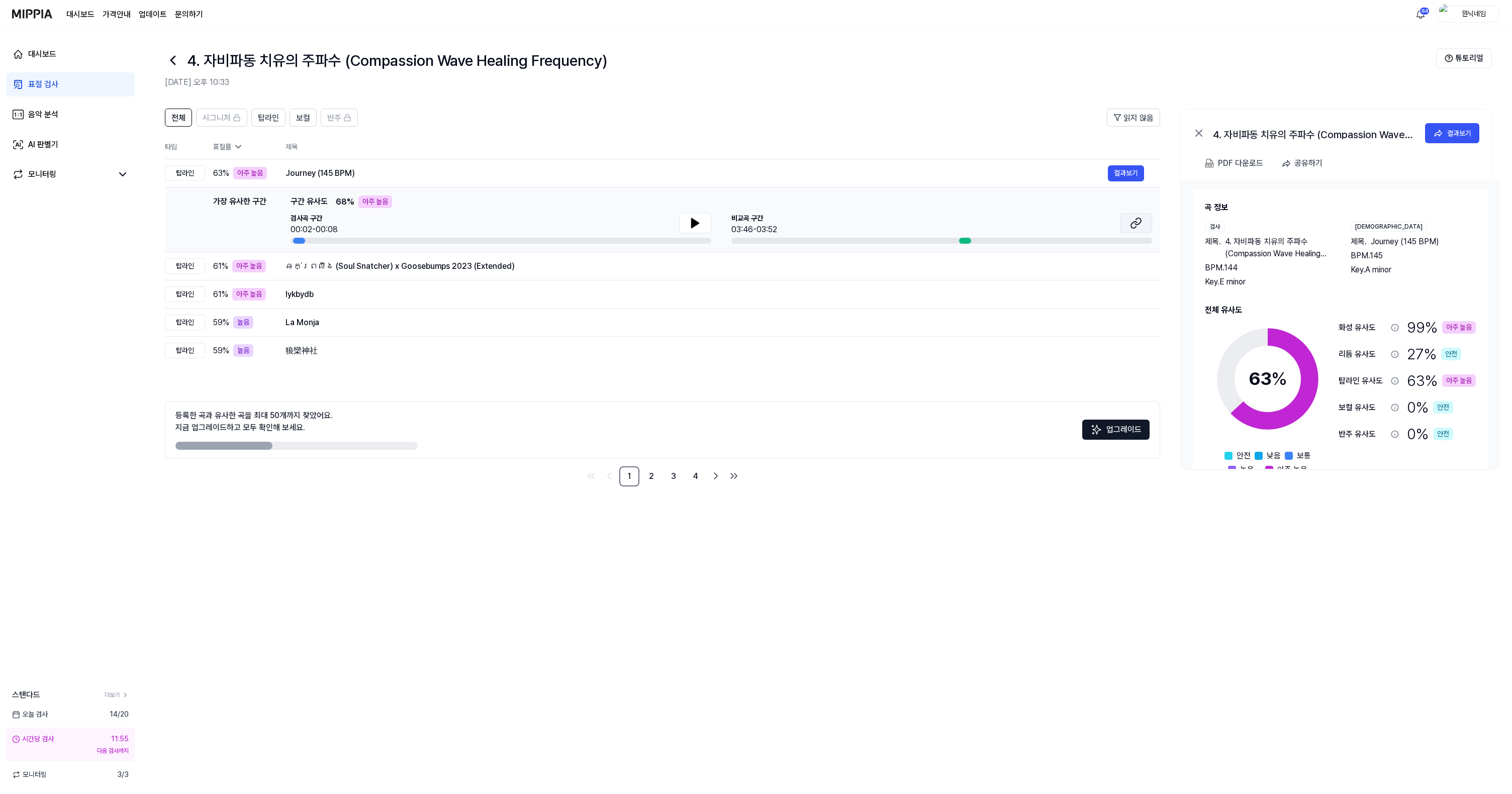
click at [1128, 224] on button at bounding box center [1136, 223] width 33 height 20
click at [693, 222] on icon at bounding box center [696, 223] width 7 height 9
drag, startPoint x: 191, startPoint y: 61, endPoint x: 637, endPoint y: 63, distance: 446.0
click at [637, 63] on div "4. 자비파동 치유의 주파수 (Compassion Wave Healing Frequency)" at bounding box center [800, 60] width 1272 height 24
copy h1 "4. 자비파동 치유의 주파수 (Compassion Wave Healing Frequency)"
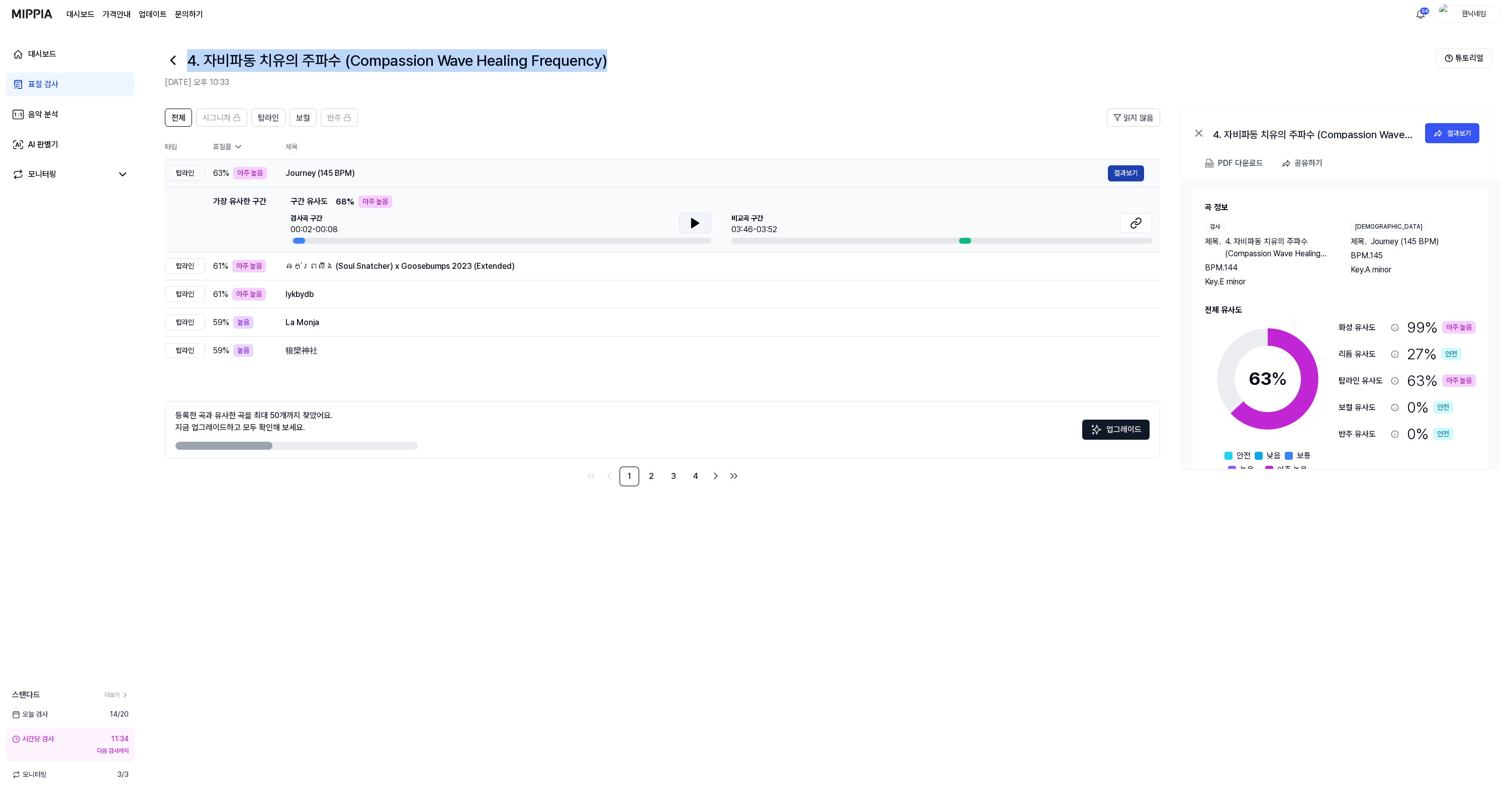
click at [1125, 173] on button "결과보기" at bounding box center [1125, 173] width 36 height 16
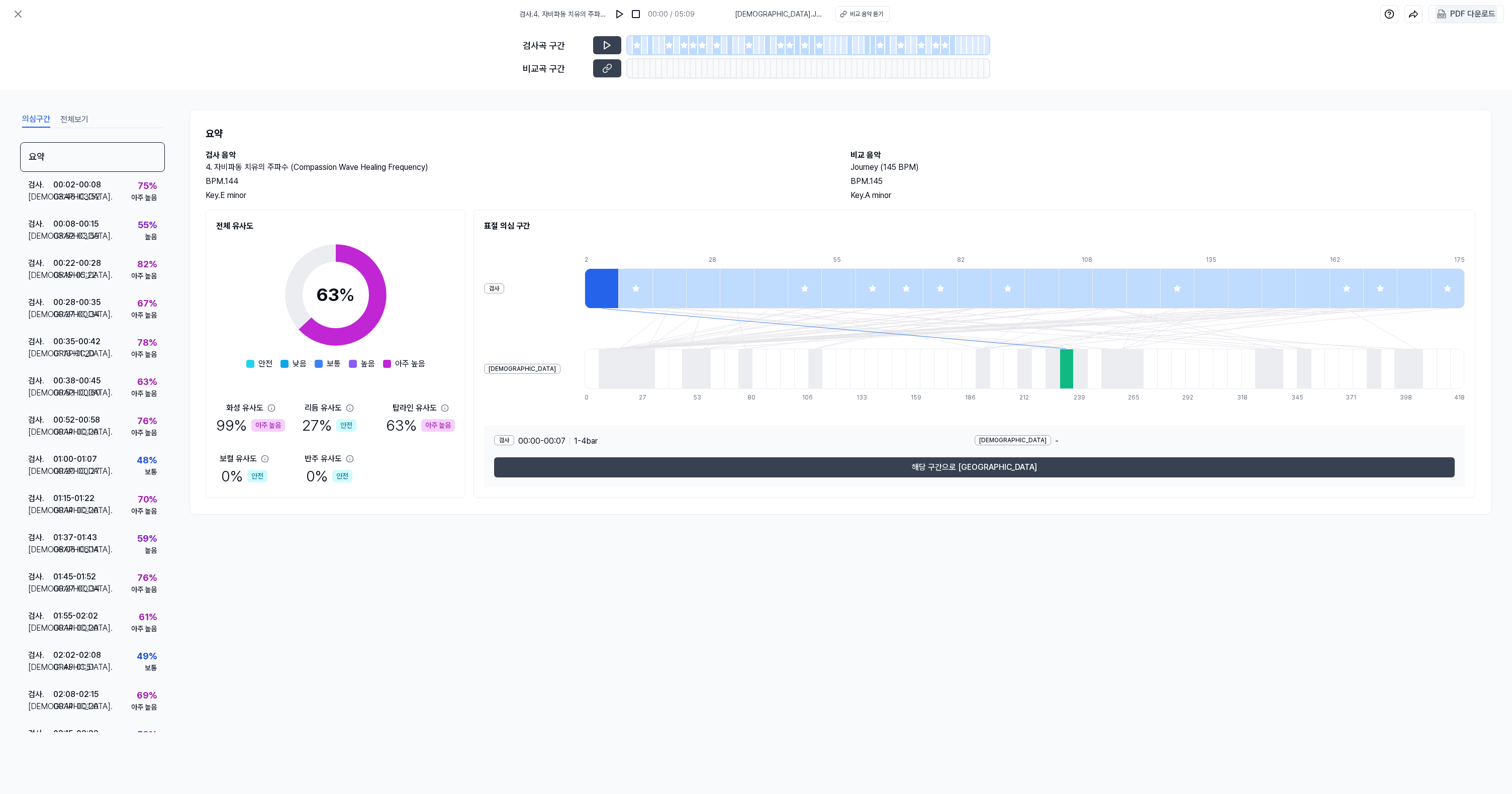
click at [1460, 10] on div "PDF 다운로드" at bounding box center [1472, 14] width 45 height 13
click at [17, 13] on icon at bounding box center [18, 14] width 6 height 6
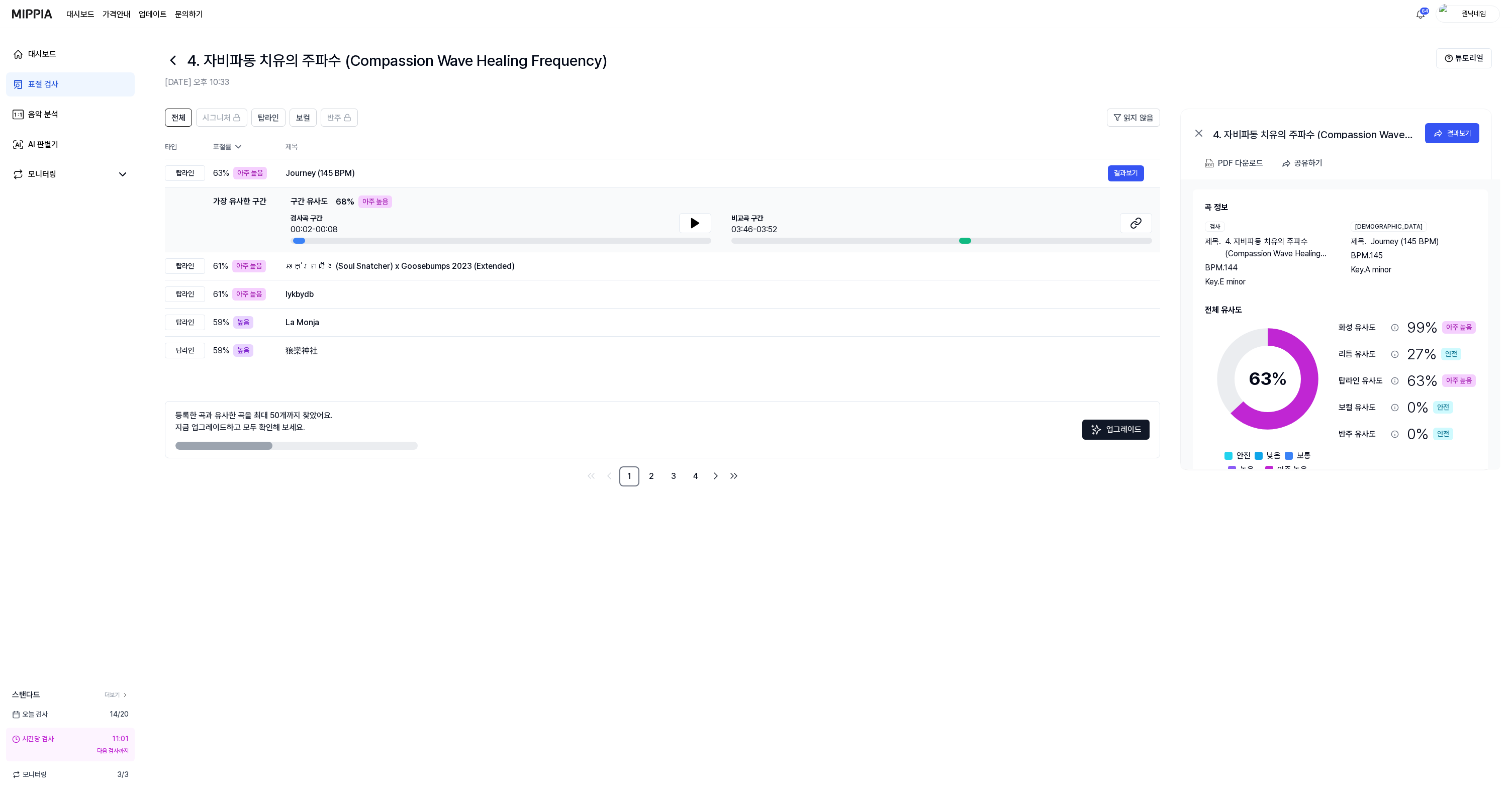
click at [171, 58] on icon at bounding box center [173, 60] width 16 height 16
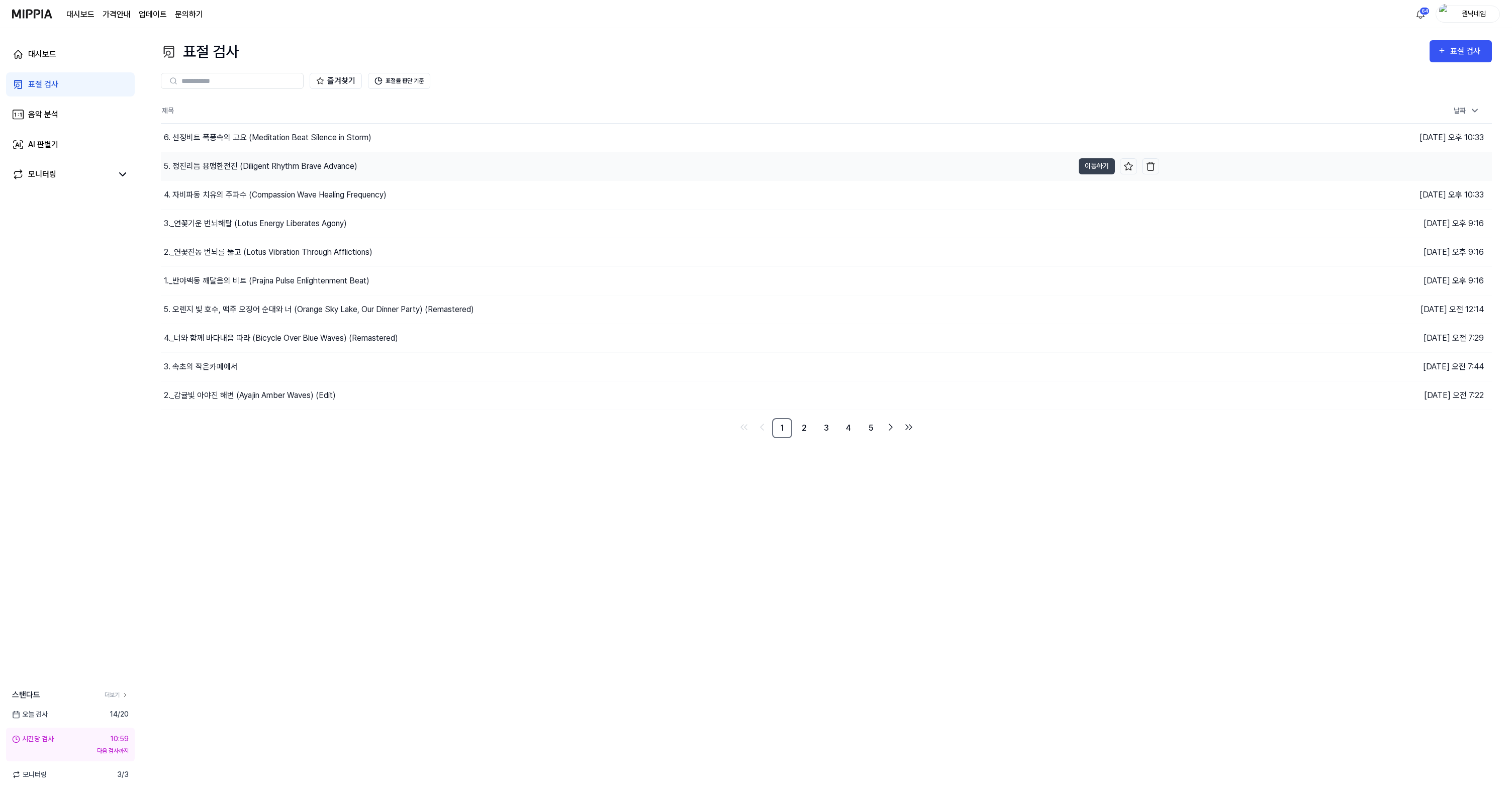
click at [233, 166] on div "5. 정진리듬 용맹한전진 (Diligent Rhythm Brave Advance)" at bounding box center [261, 166] width 194 height 12
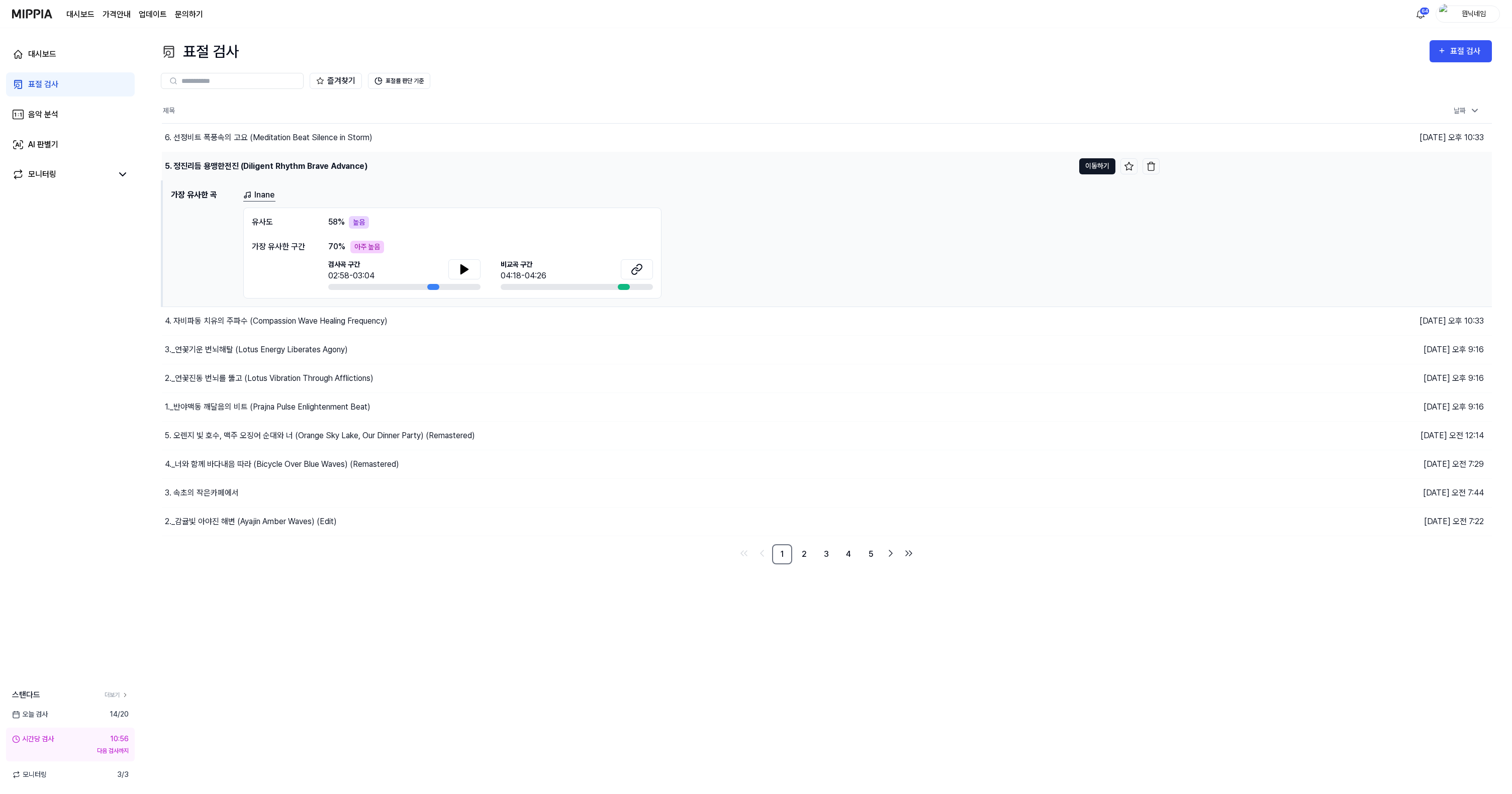
click at [1106, 172] on button "이동하기" at bounding box center [1097, 166] width 36 height 16
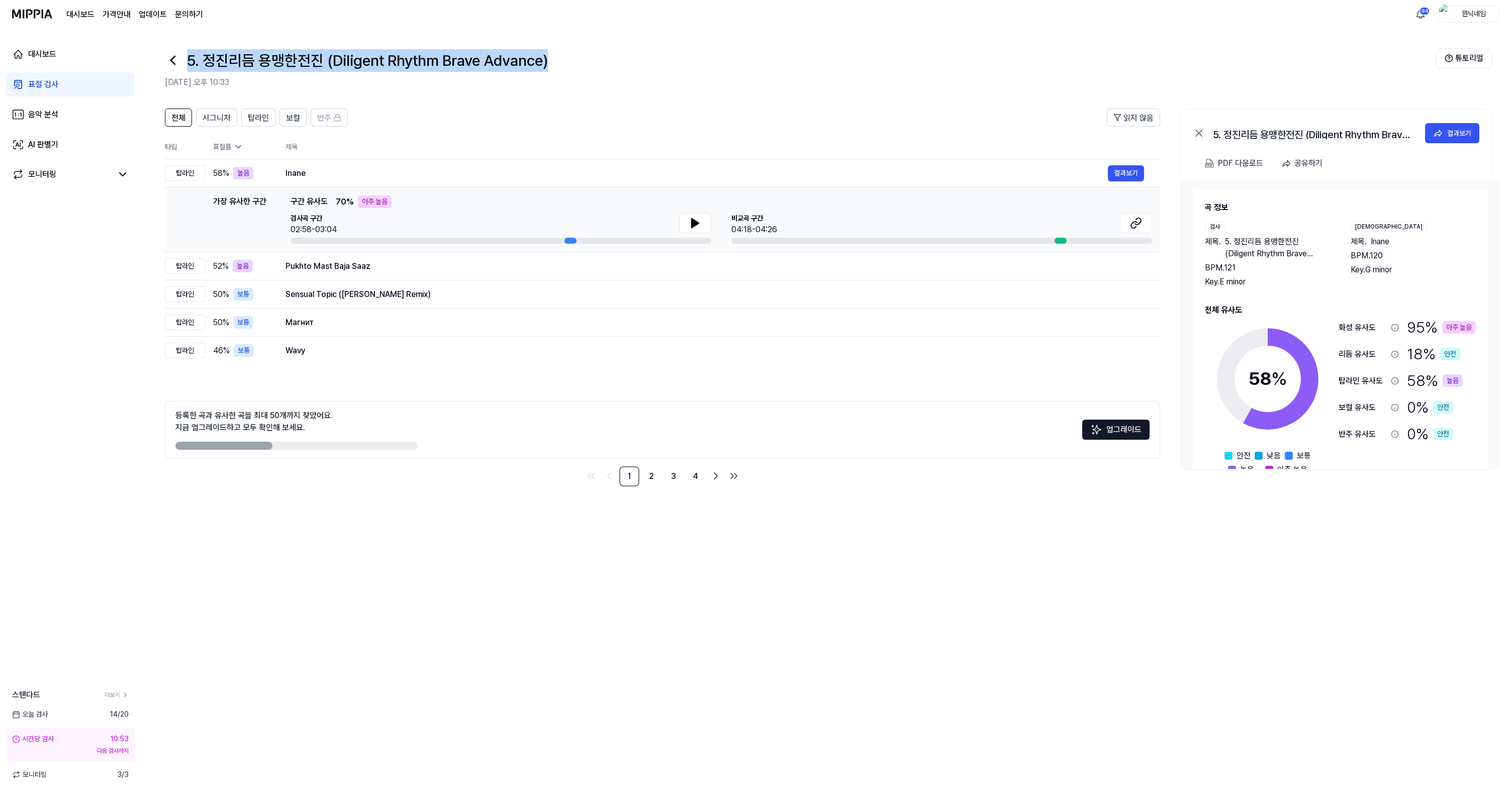
drag, startPoint x: 189, startPoint y: 64, endPoint x: 543, endPoint y: 76, distance: 354.2
click at [543, 76] on div "5. 정진리듬 용맹한전진 (Diligent Rhythm Brave Advance) [DATE] 오후 10:33" at bounding box center [800, 69] width 1272 height 40
copy h1 "5. 정진리듬 용맹한전진 (Diligent Rhythm Brave Advance)"
click at [1119, 169] on button "결과보기" at bounding box center [1125, 173] width 36 height 16
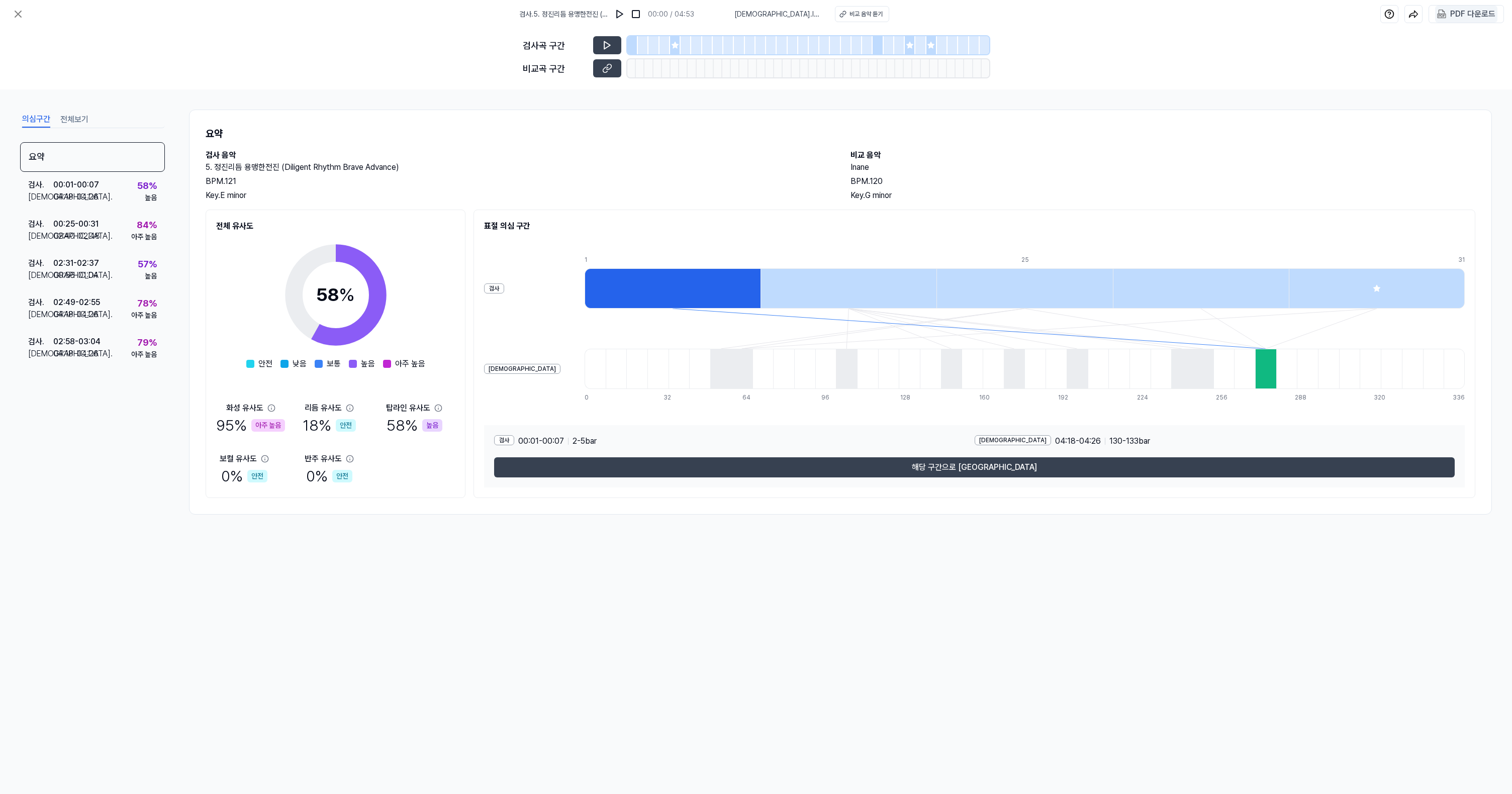
click at [1471, 10] on div "PDF 다운로드" at bounding box center [1472, 14] width 45 height 13
click at [17, 13] on icon at bounding box center [18, 14] width 12 height 12
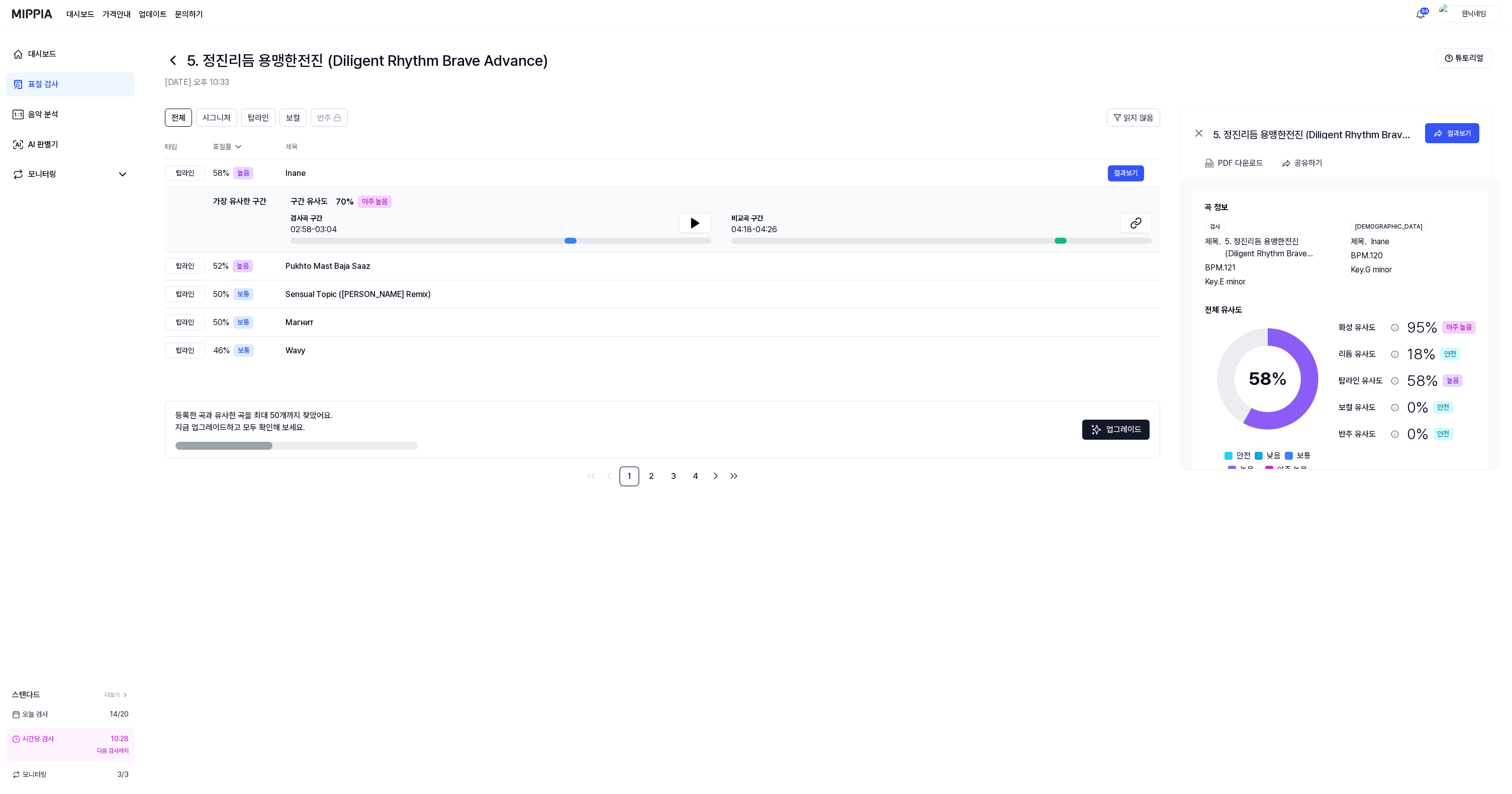
click at [168, 57] on icon at bounding box center [173, 60] width 16 height 16
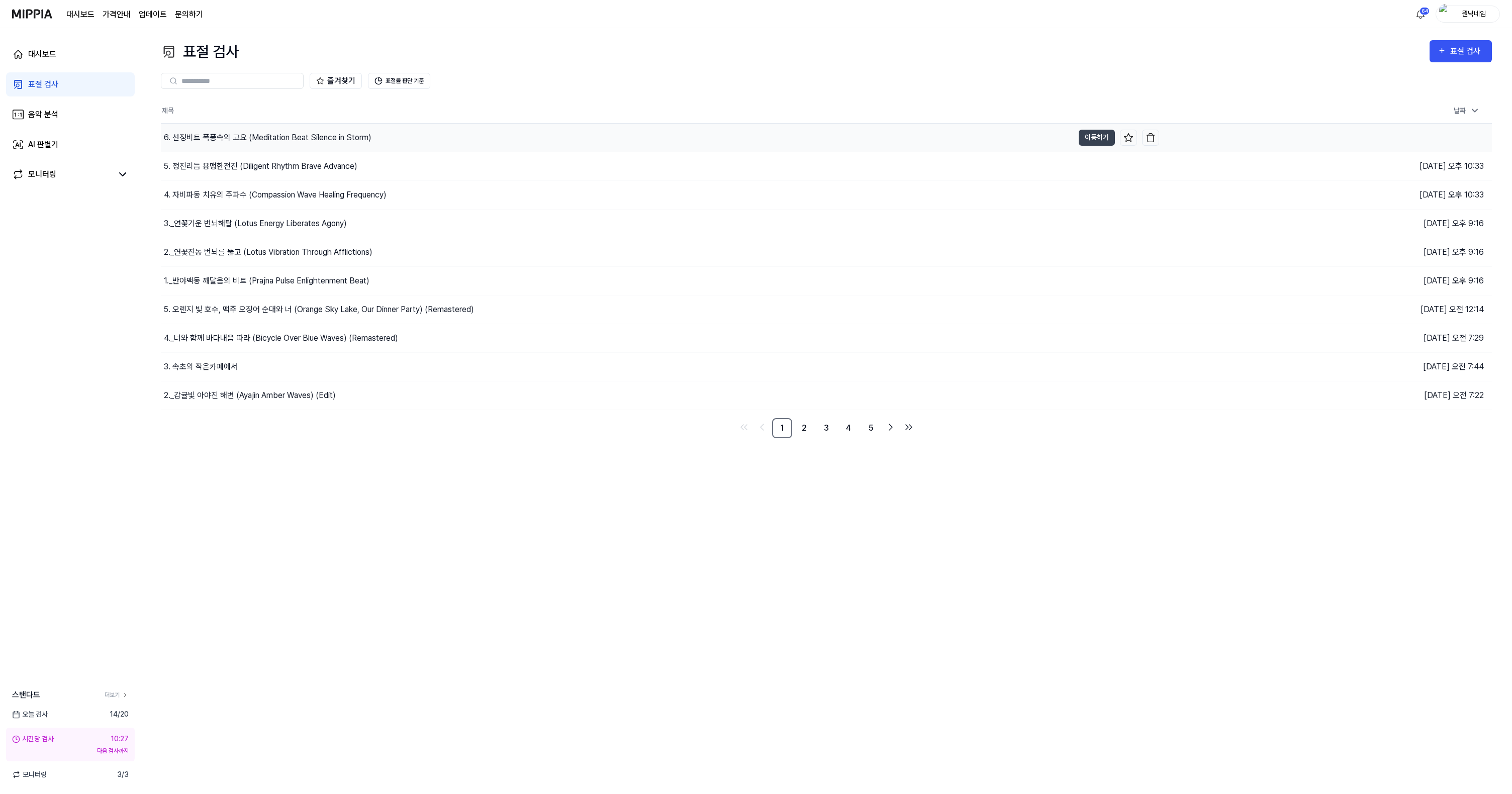
click at [226, 135] on div "6. 선정비트 폭풍속의 고요 (Meditation Beat Silence in Storm)" at bounding box center [268, 138] width 208 height 12
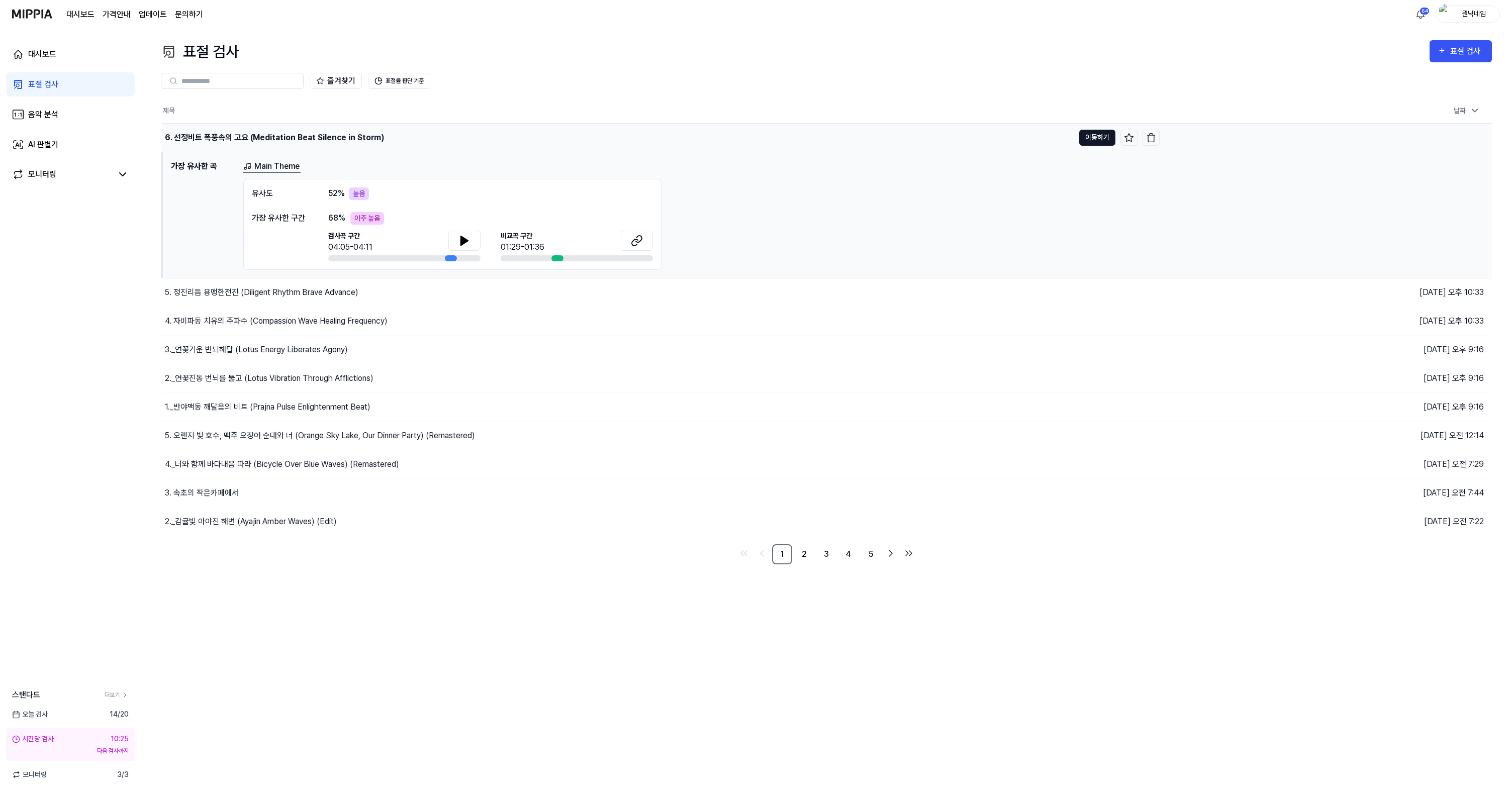
click at [1103, 133] on button "이동하기" at bounding box center [1097, 137] width 36 height 16
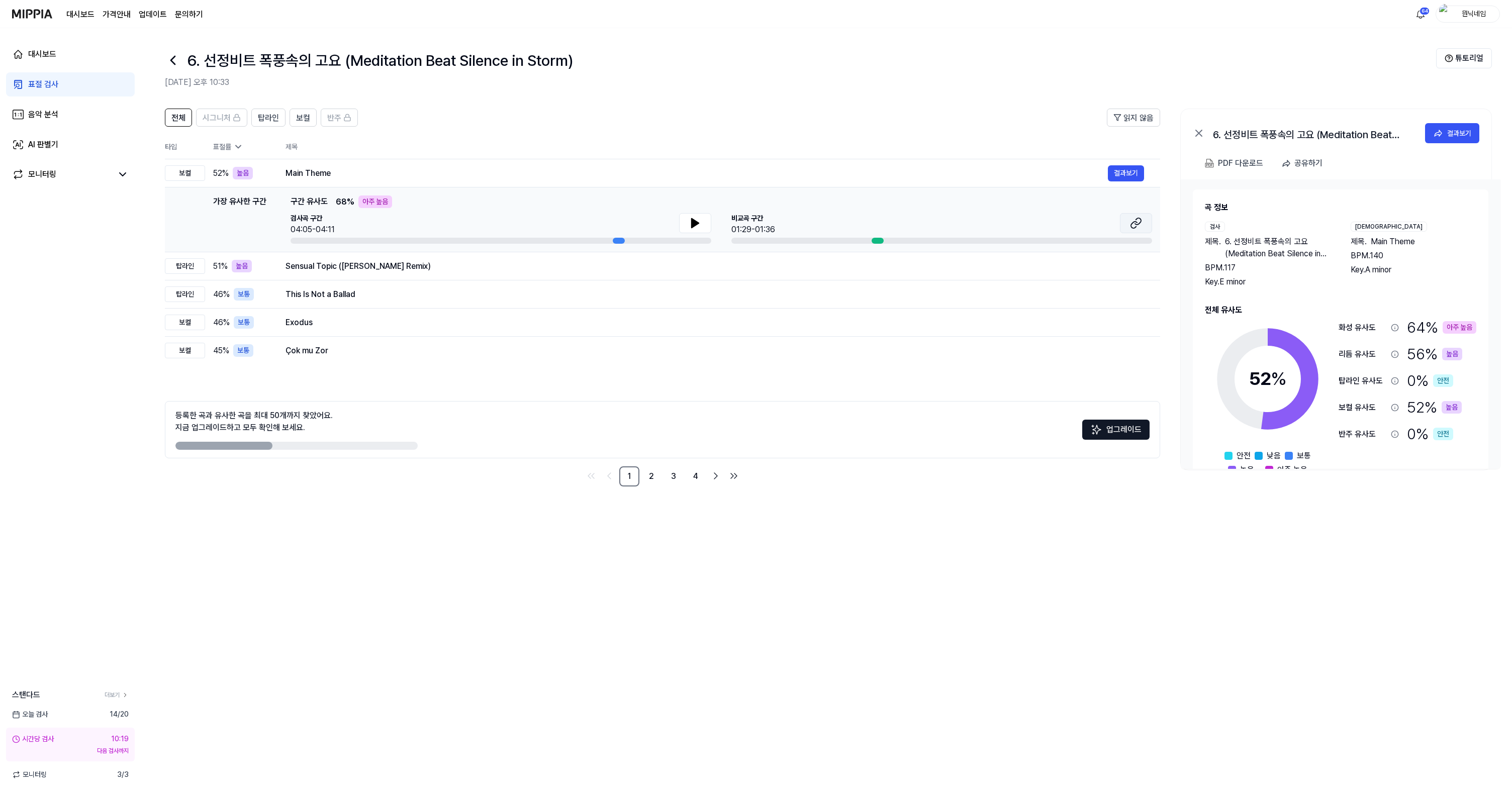
click at [1137, 228] on icon at bounding box center [1136, 224] width 12 height 12
drag, startPoint x: 189, startPoint y: 64, endPoint x: 600, endPoint y: 65, distance: 411.0
click at [600, 65] on div "6. 선정비트 폭풍속의 고요 (Meditation Beat Silence in Storm)" at bounding box center [800, 60] width 1272 height 24
copy h1 "6. 선정비트 폭풍속의 고요 (Meditation Beat Silence in Storm)"
click at [1113, 177] on button "결과보기" at bounding box center [1125, 173] width 36 height 16
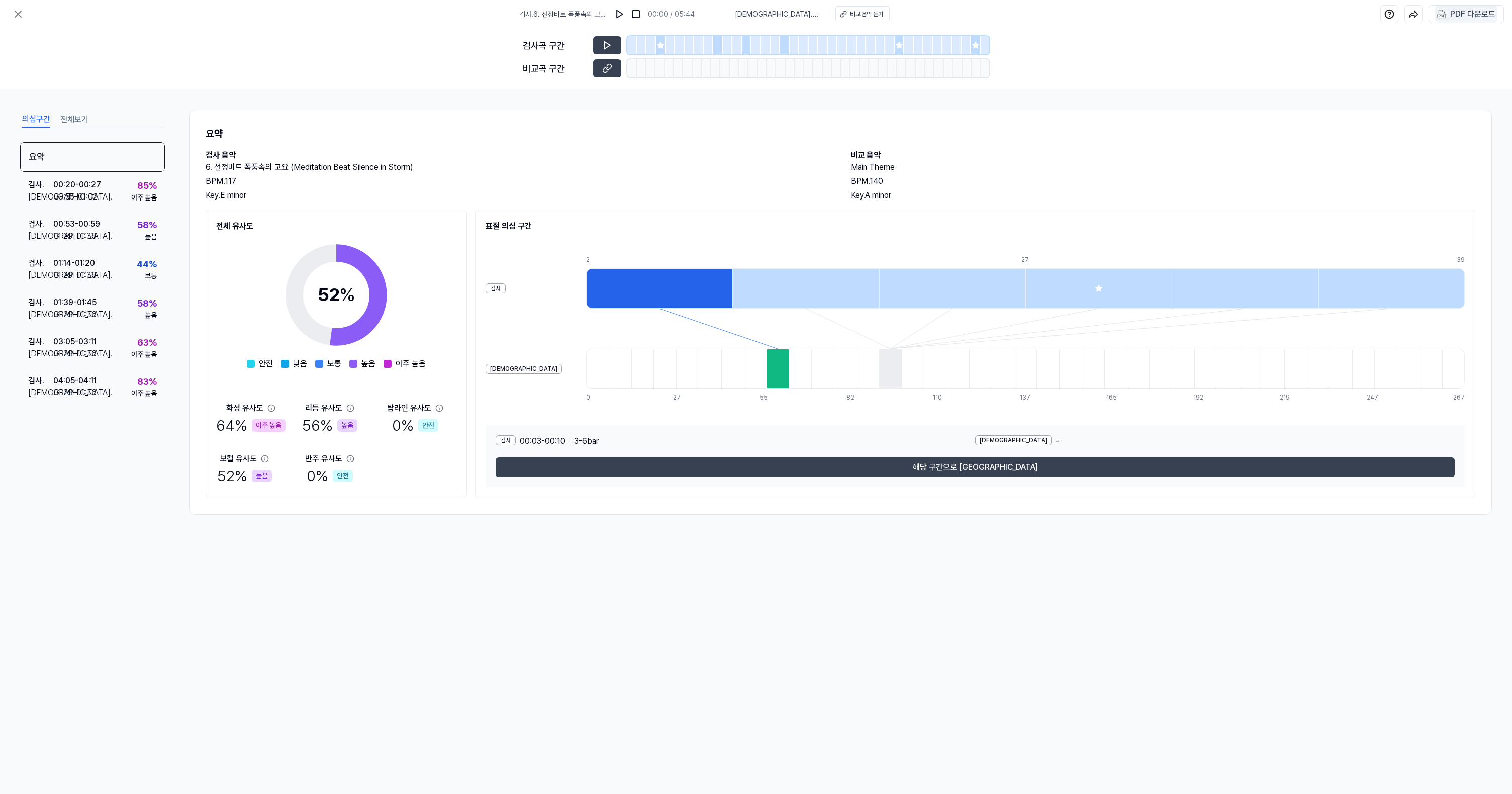
click at [1492, 18] on div "PDF 다운로드" at bounding box center [1472, 14] width 45 height 13
click at [21, 20] on button at bounding box center [18, 14] width 20 height 20
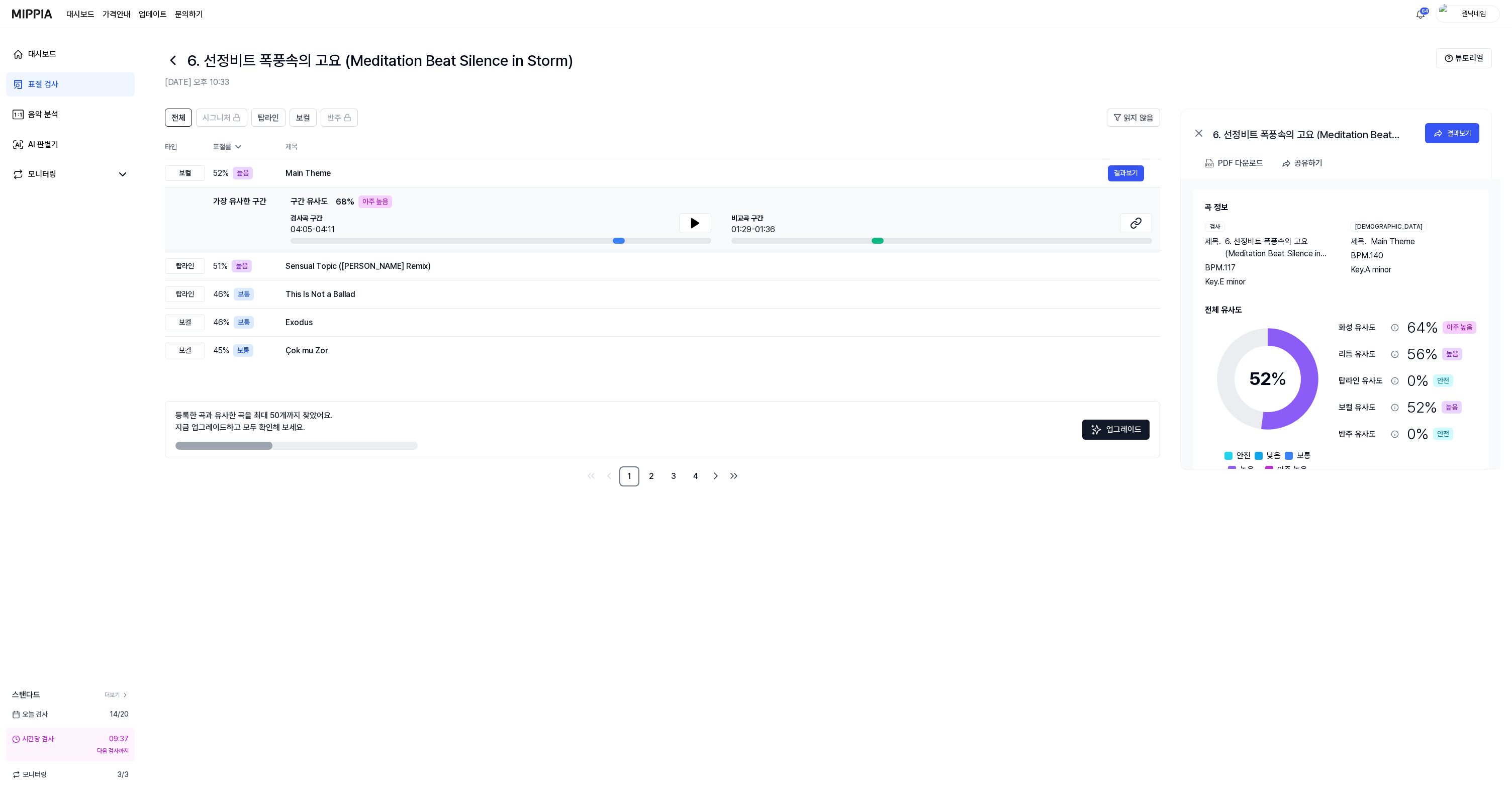
click at [174, 54] on icon at bounding box center [173, 60] width 16 height 16
